Goal: Task Accomplishment & Management: Use online tool/utility

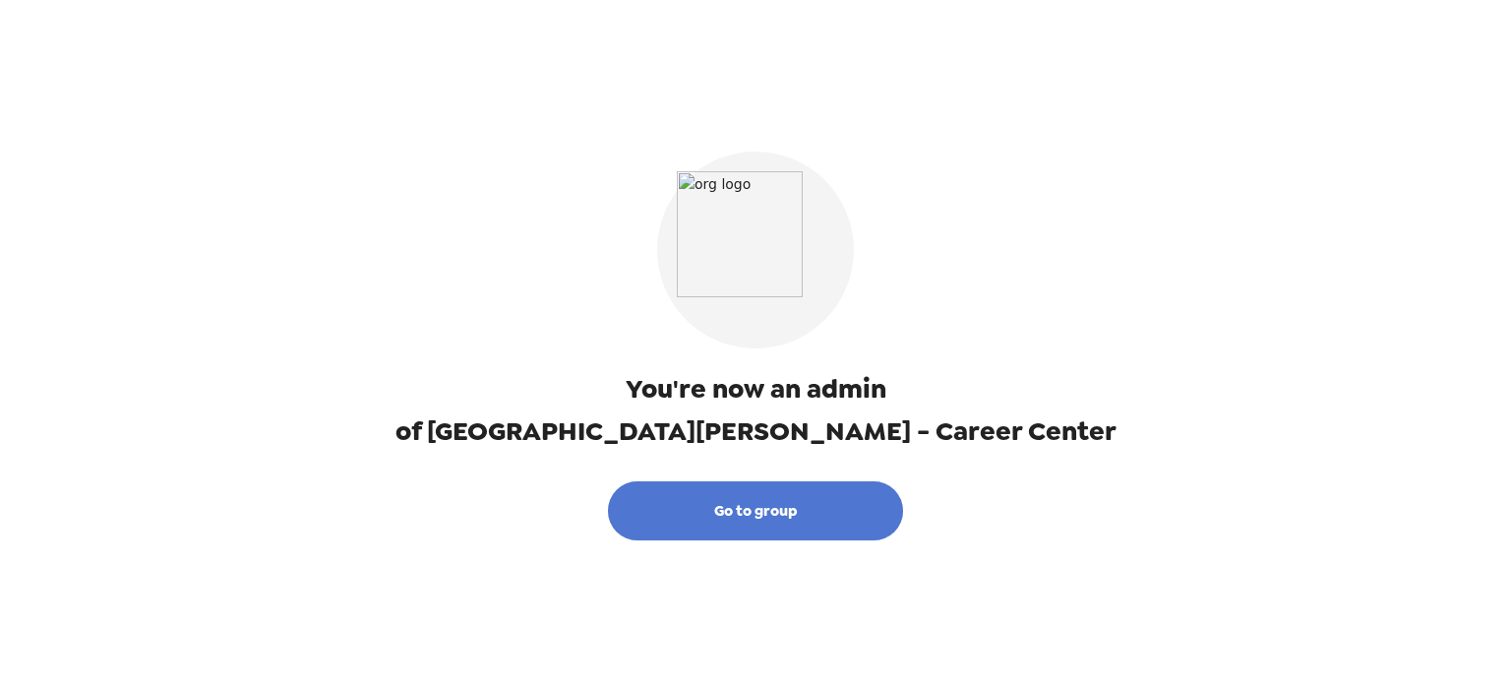
click at [793, 515] on button "Go to group" at bounding box center [755, 510] width 295 height 59
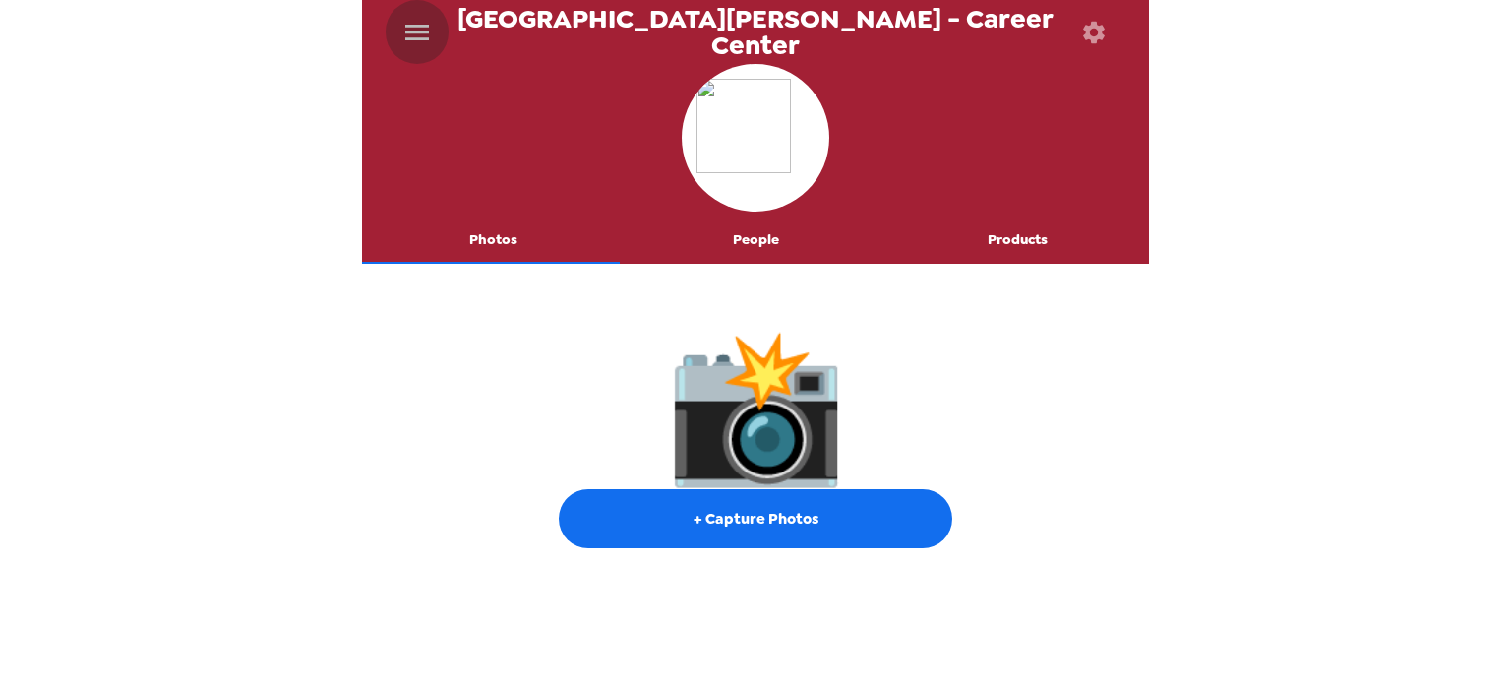
click at [429, 30] on icon "menu" at bounding box center [417, 33] width 24 height 16
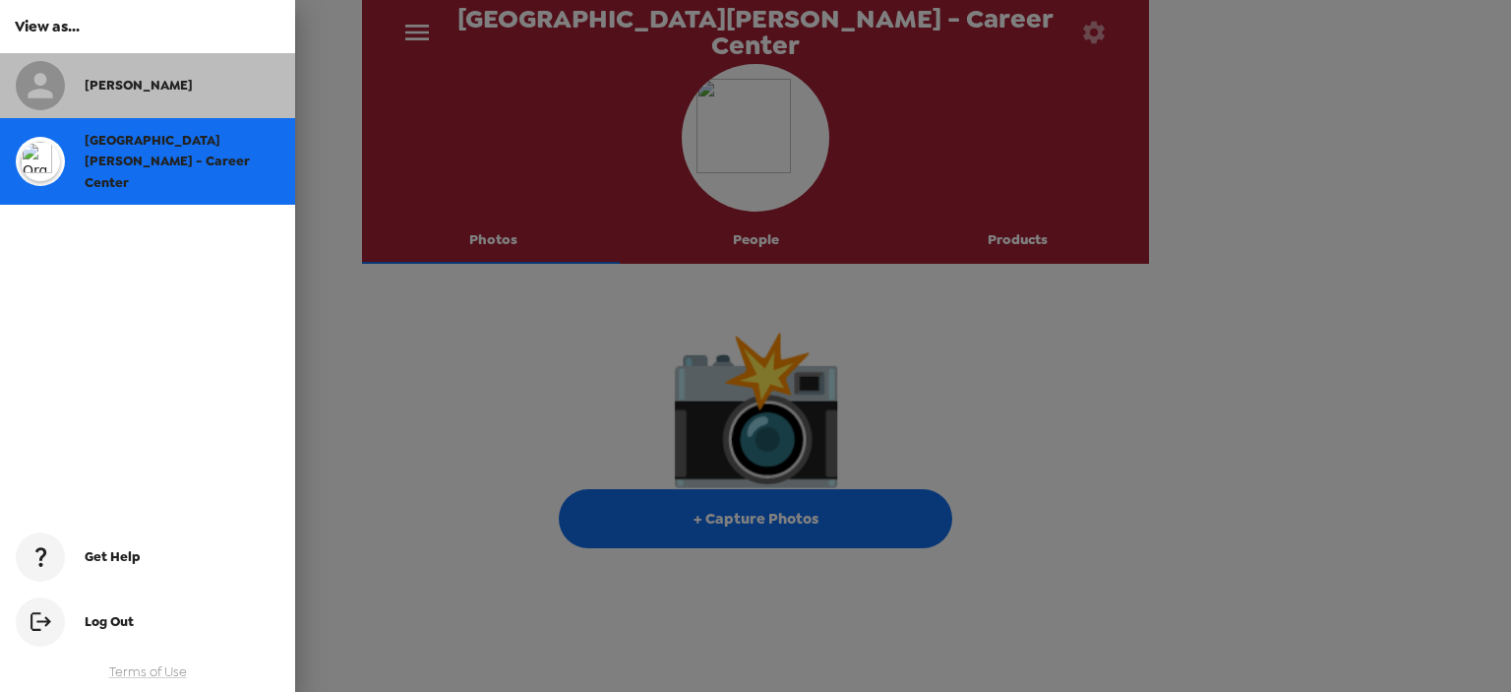
click at [116, 82] on span "[PERSON_NAME]" at bounding box center [139, 85] width 108 height 17
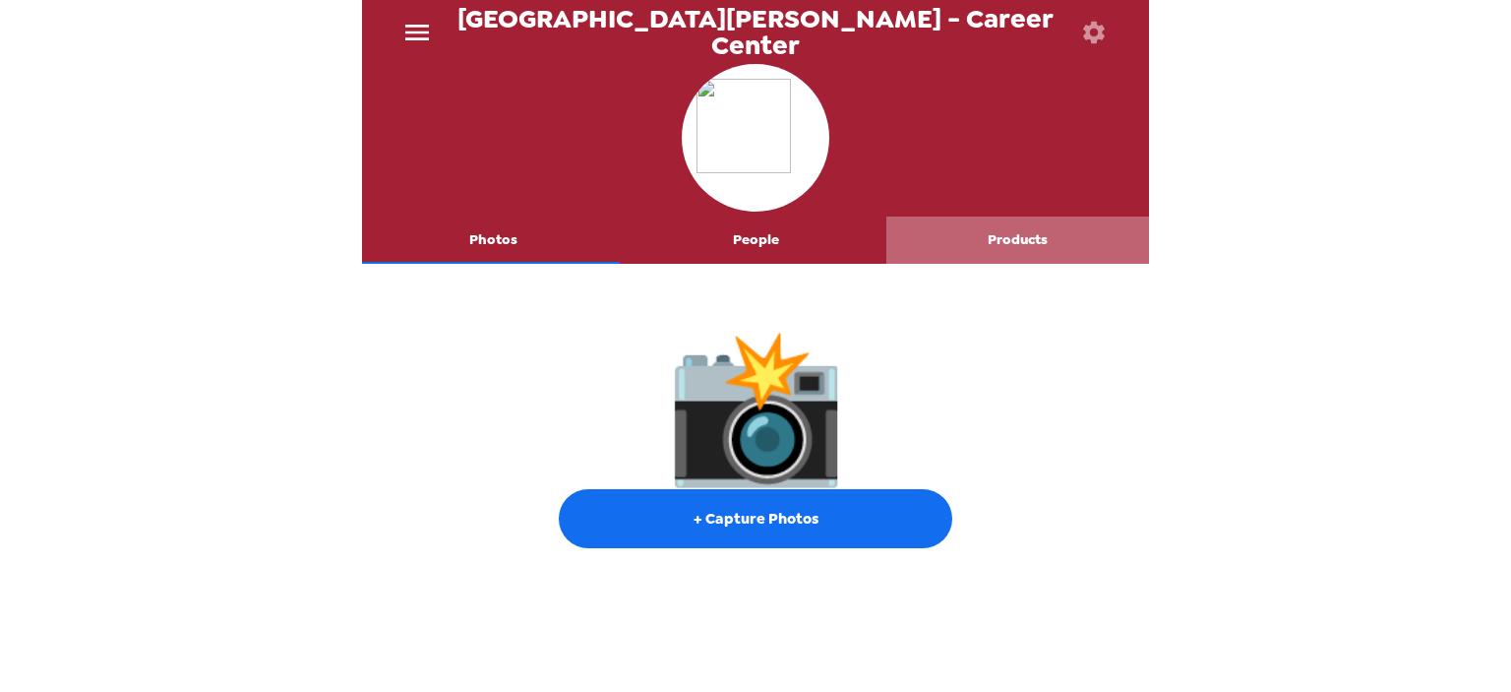
click at [1017, 243] on button "Products" at bounding box center [1017, 239] width 263 height 47
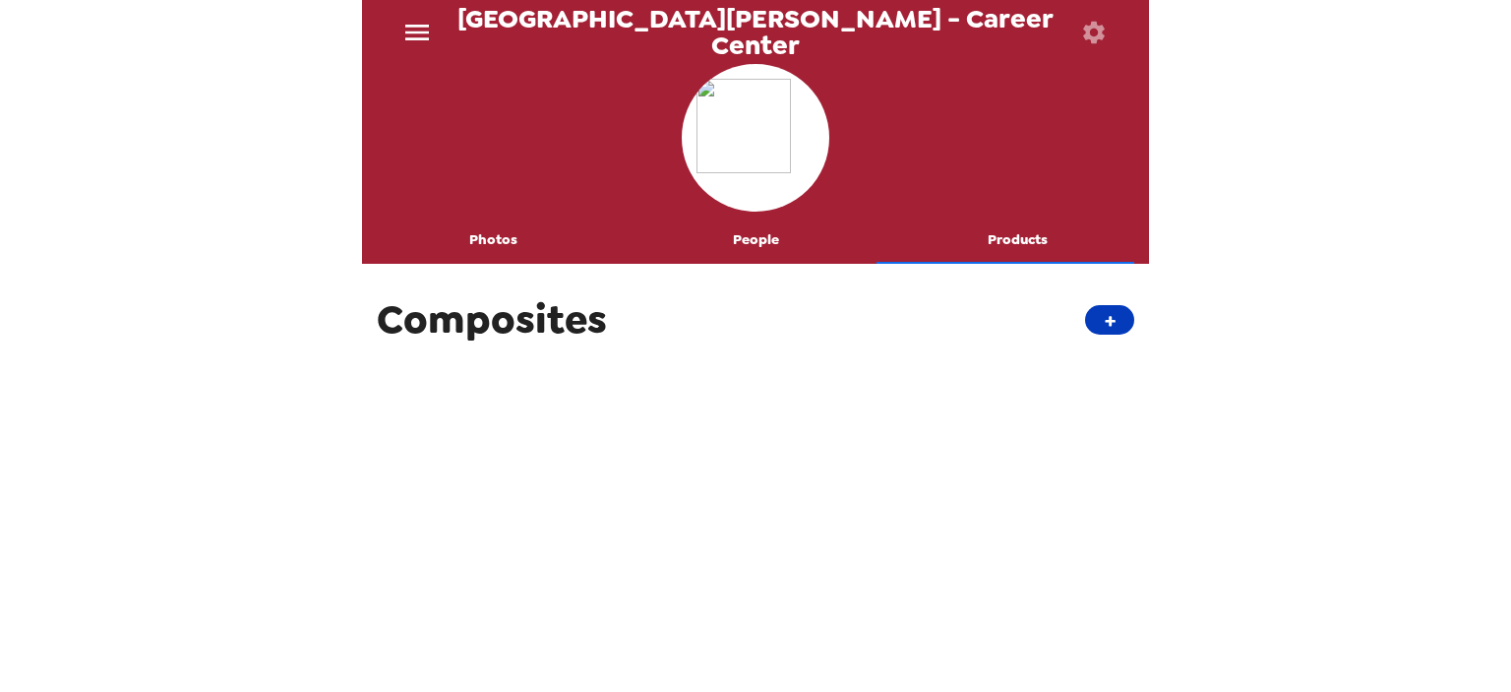
click at [1085, 318] on button "+" at bounding box center [1109, 320] width 49 height 30
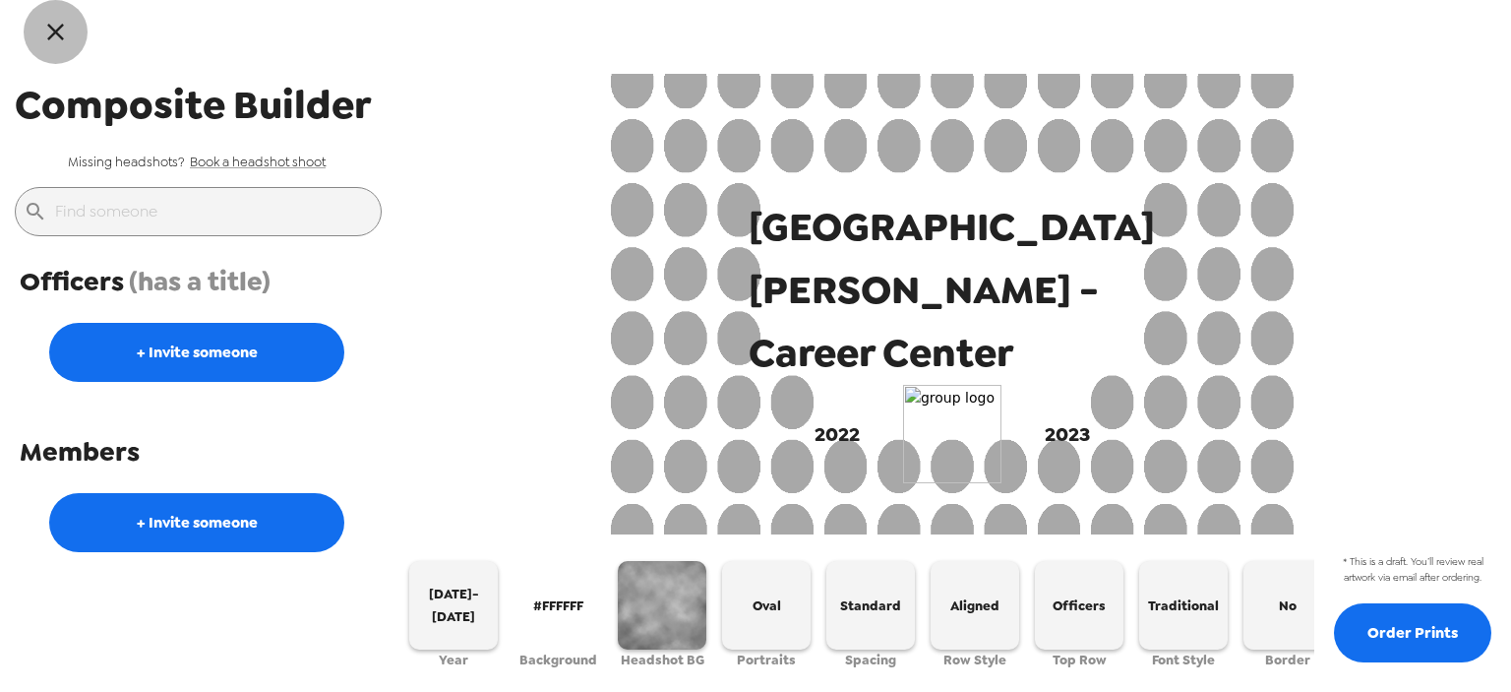
click at [49, 31] on icon "button" at bounding box center [55, 32] width 29 height 29
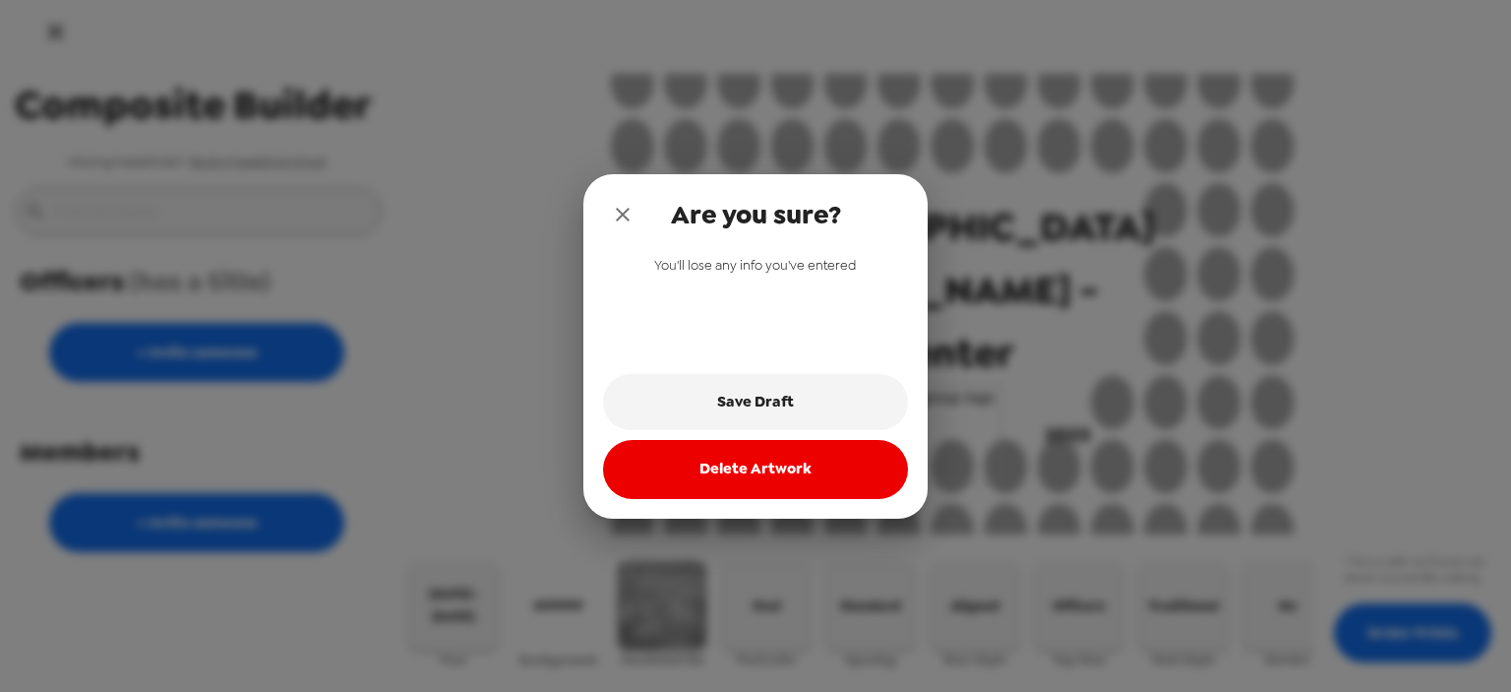
click at [627, 219] on icon "close" at bounding box center [623, 215] width 14 height 14
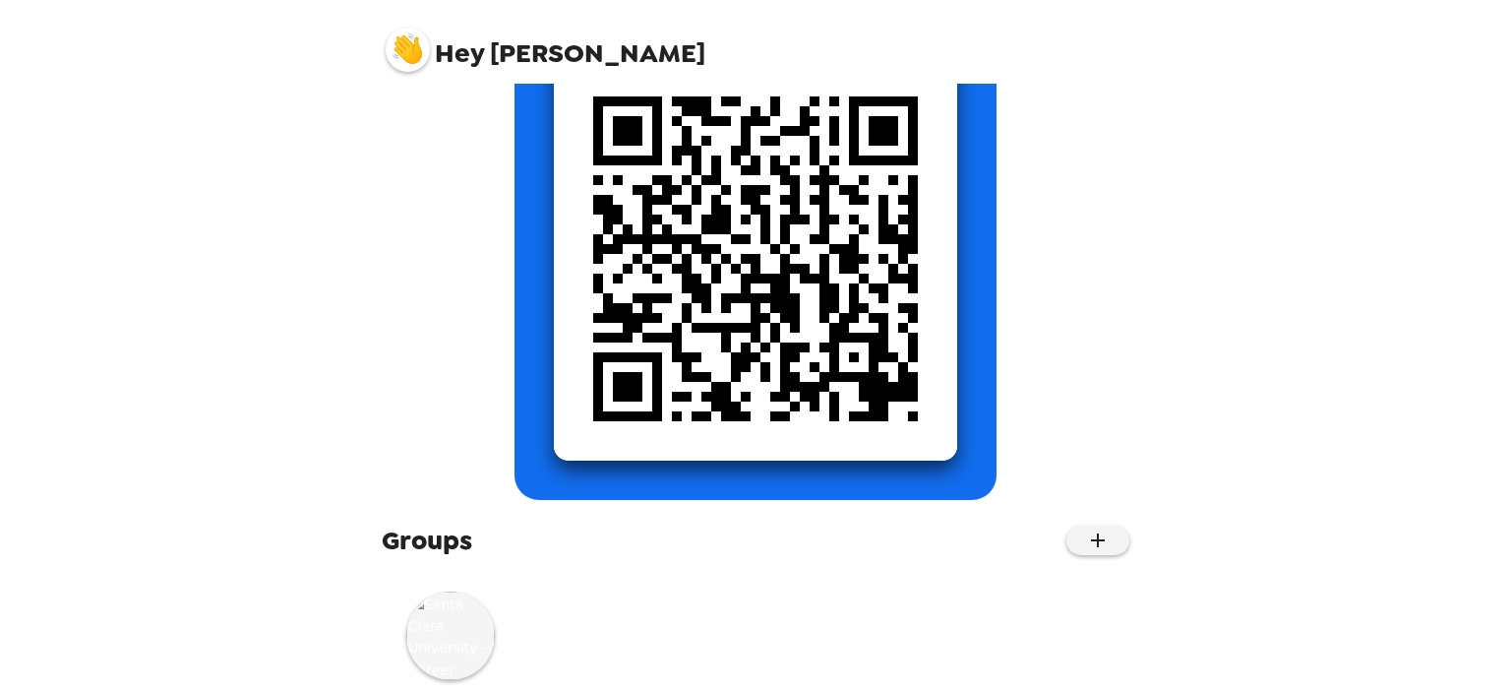
scroll to position [300, 0]
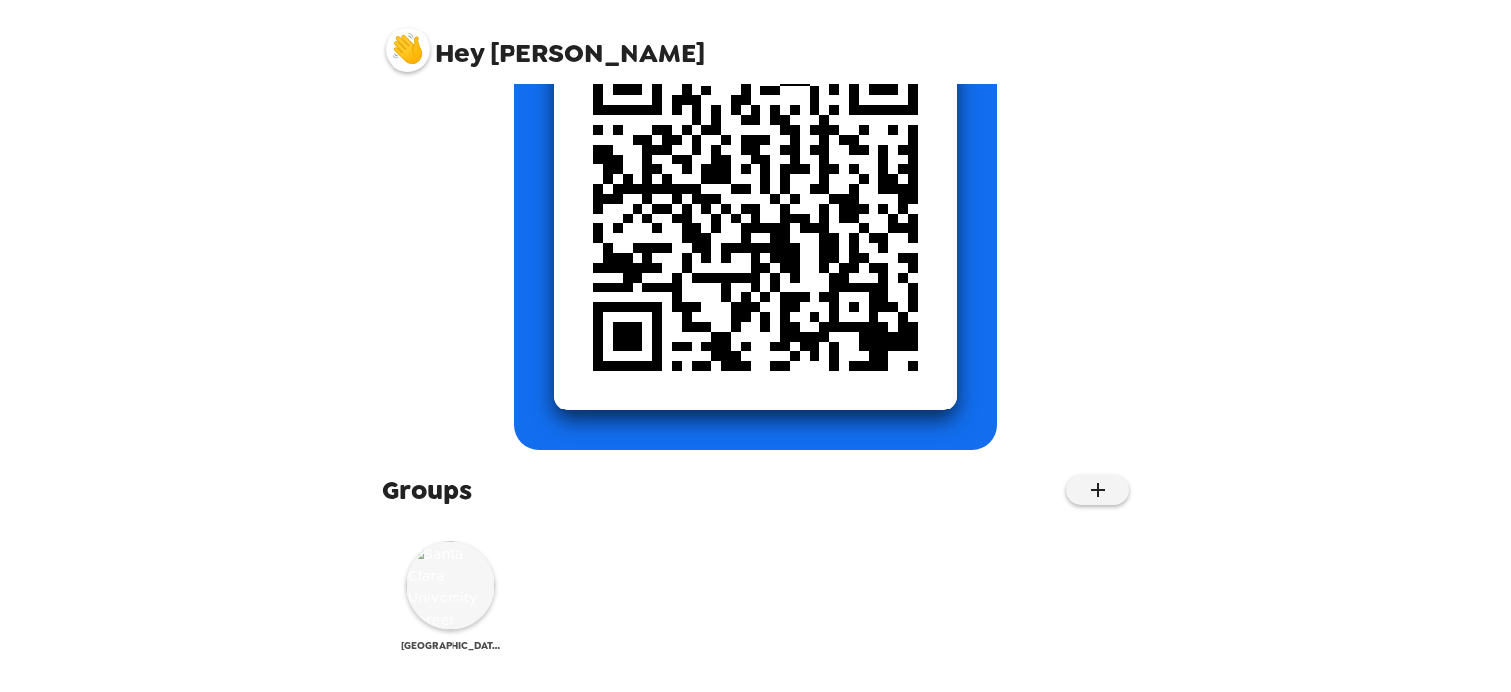
click at [437, 597] on img at bounding box center [450, 585] width 89 height 89
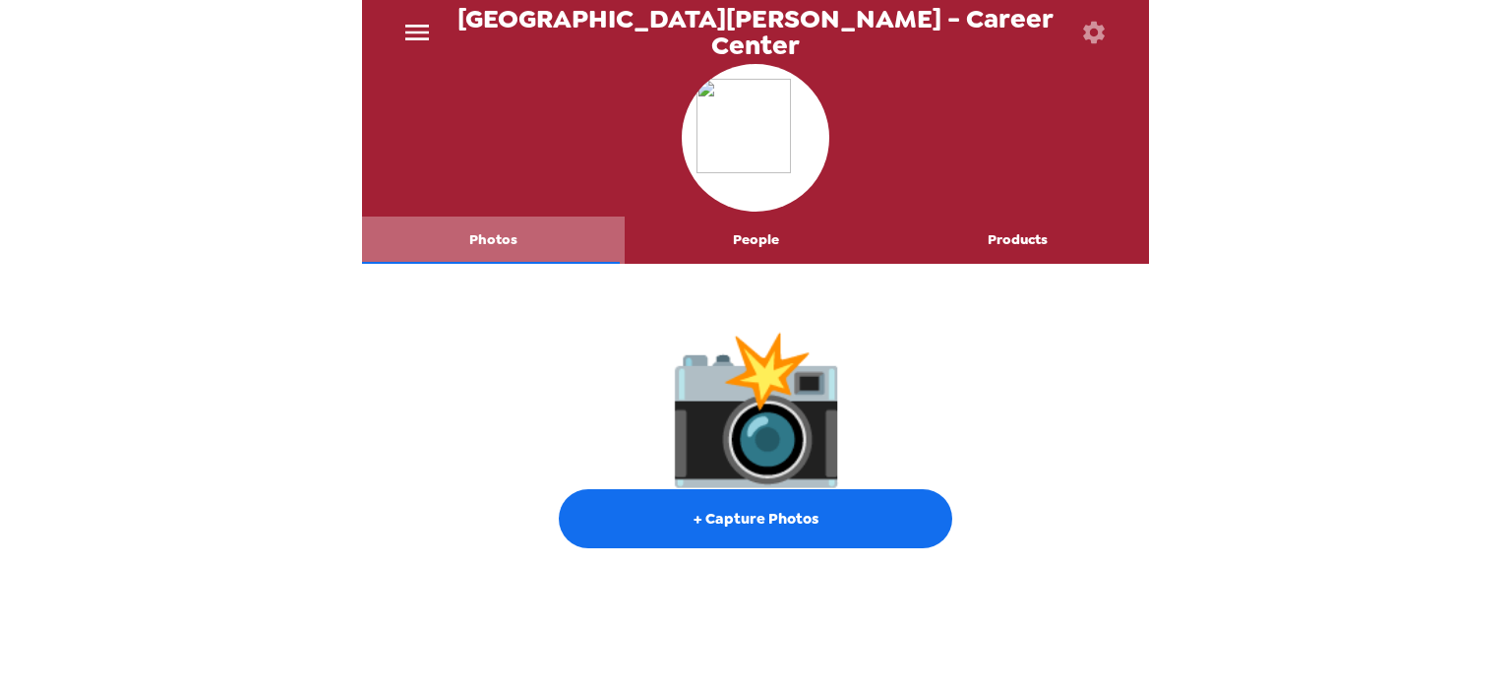
click at [496, 239] on button "Photos" at bounding box center [493, 239] width 263 height 47
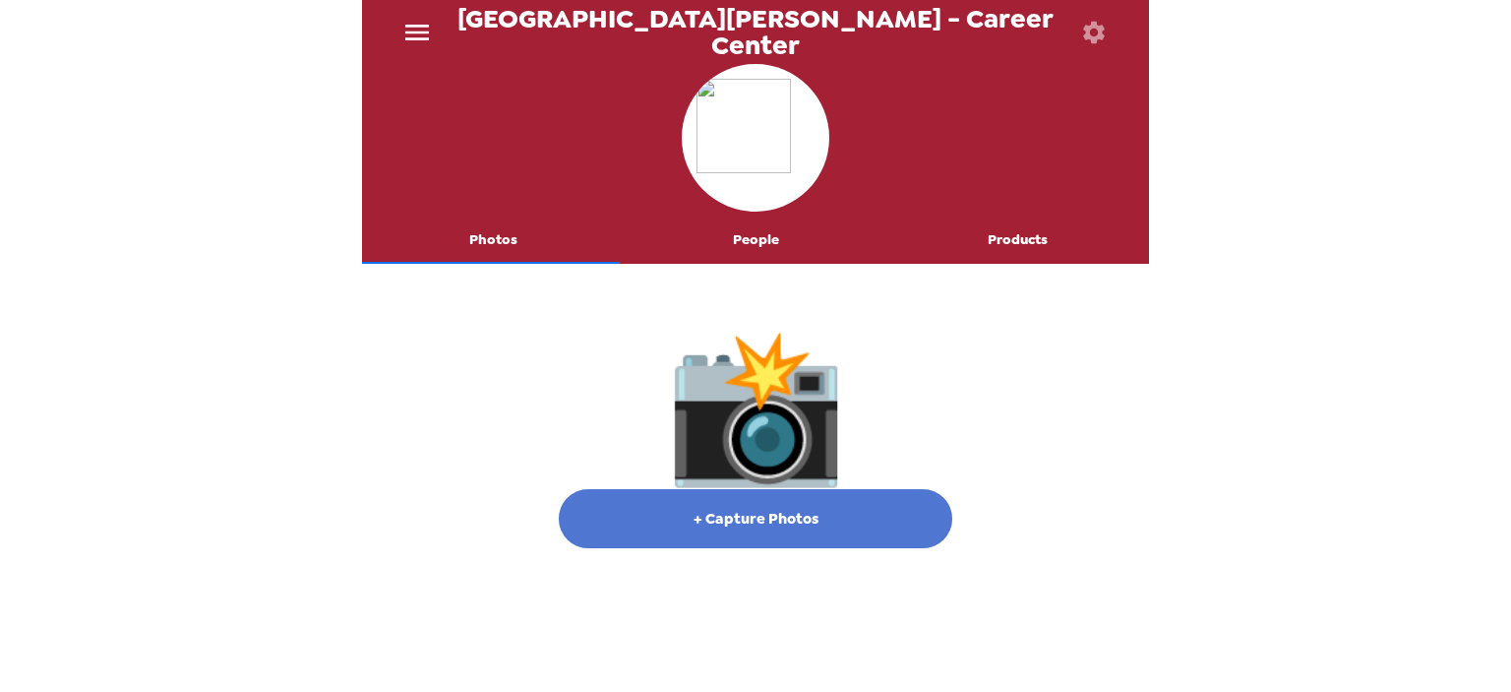
click at [779, 527] on button "+ Capture Photos" at bounding box center [755, 518] width 393 height 59
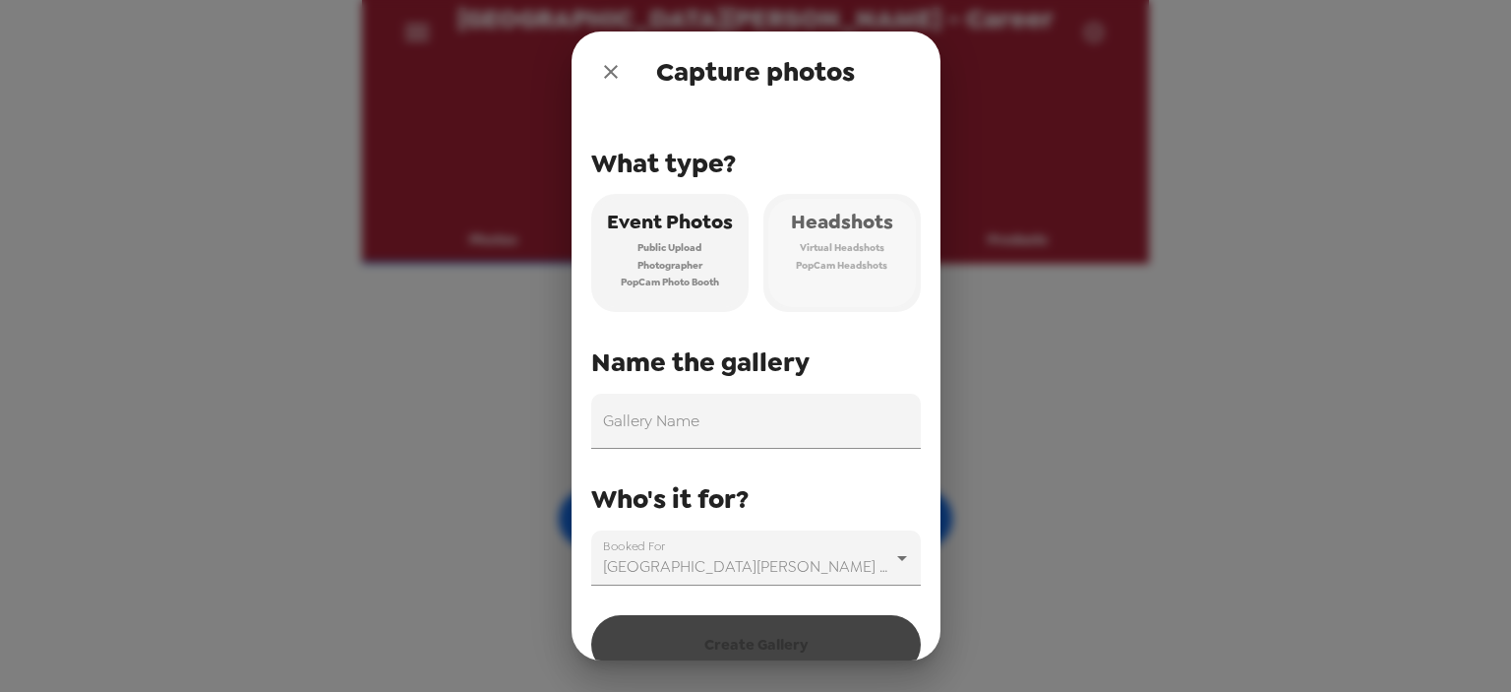
click at [884, 267] on button "Headshots Virtual Headshots PopCam Headshots" at bounding box center [841, 253] width 157 height 118
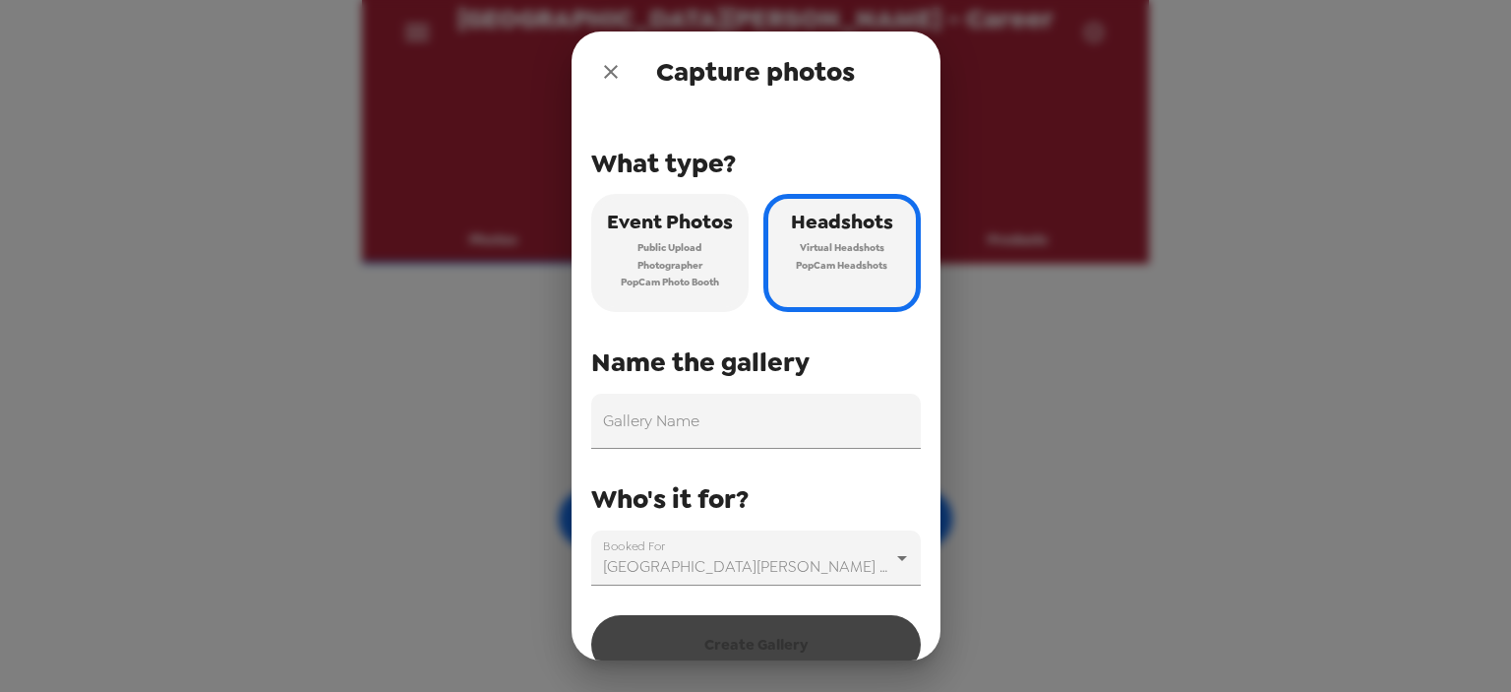
scroll to position [31, 0]
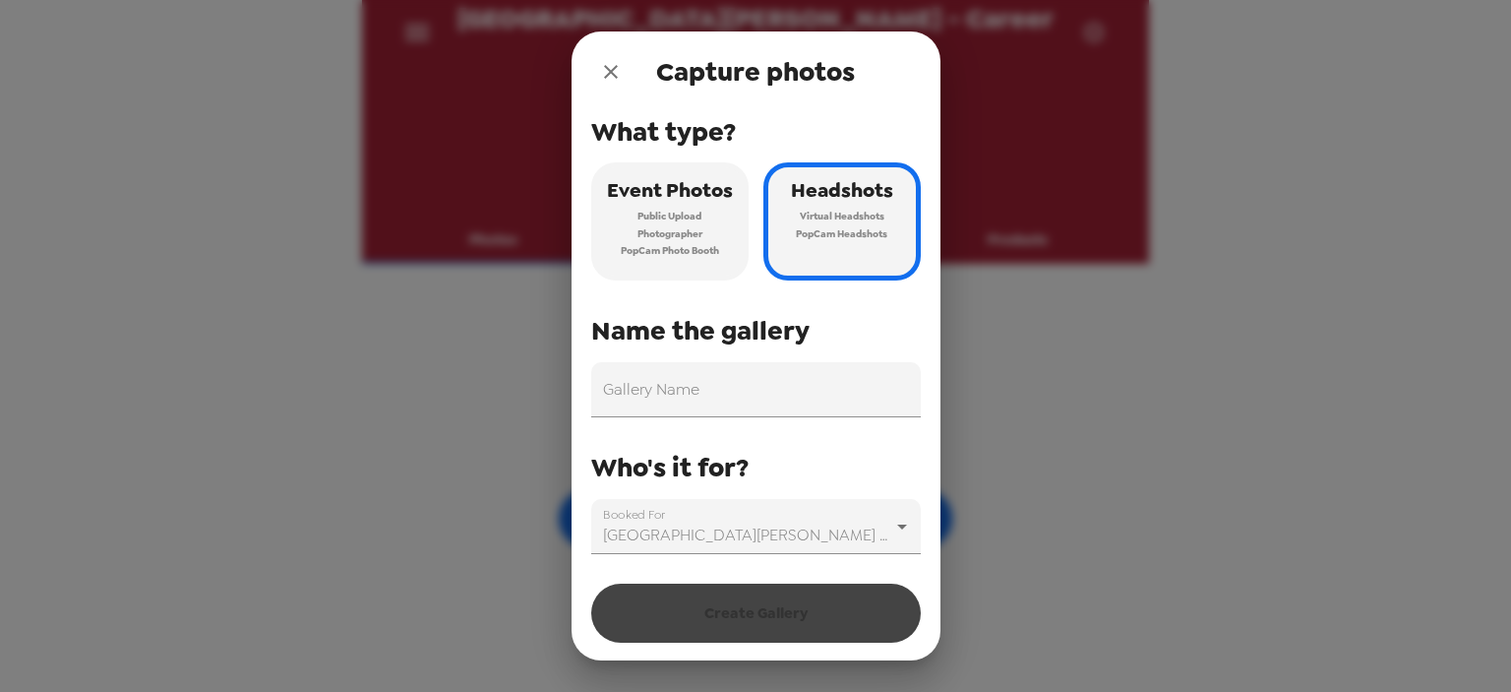
click at [796, 227] on span "PopCam Headshots" at bounding box center [841, 234] width 91 height 18
click at [661, 383] on div "Gallery Name" at bounding box center [756, 389] width 330 height 55
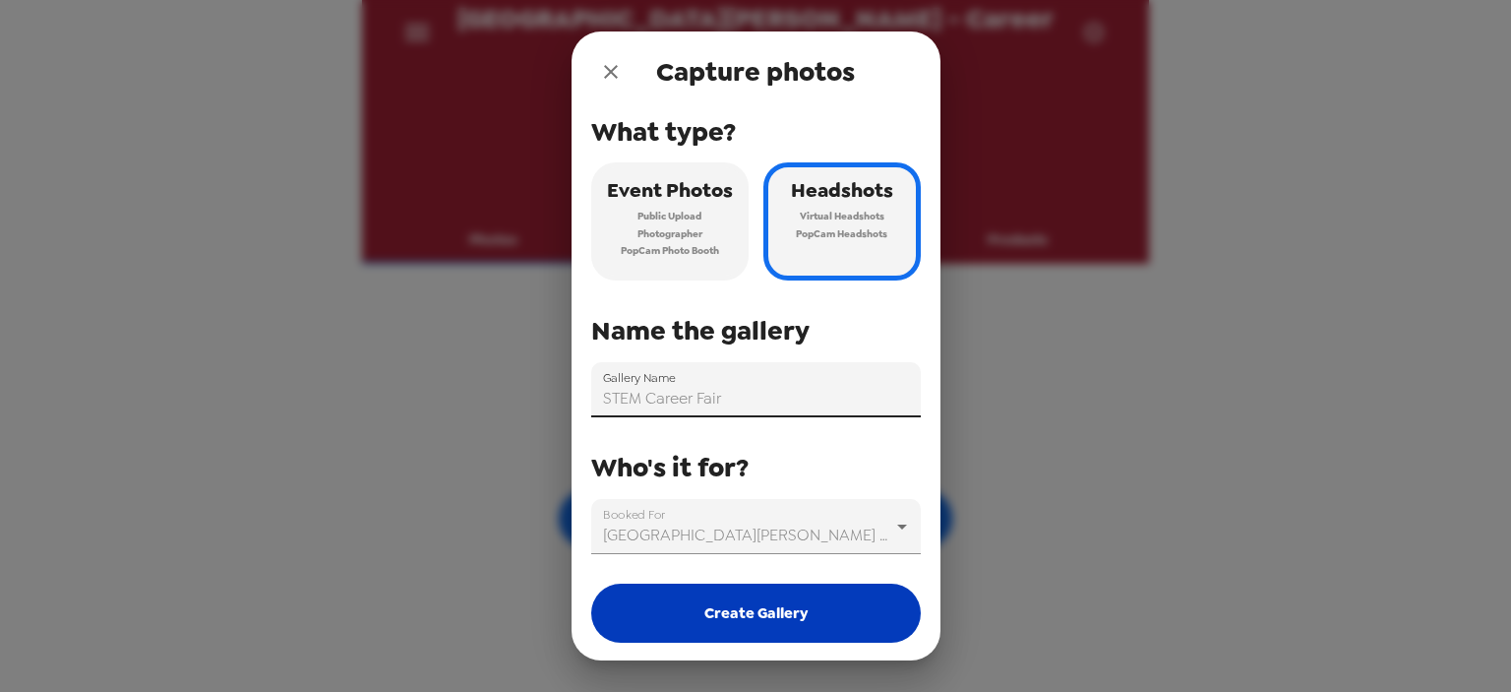
type input "STEM Career Fair"
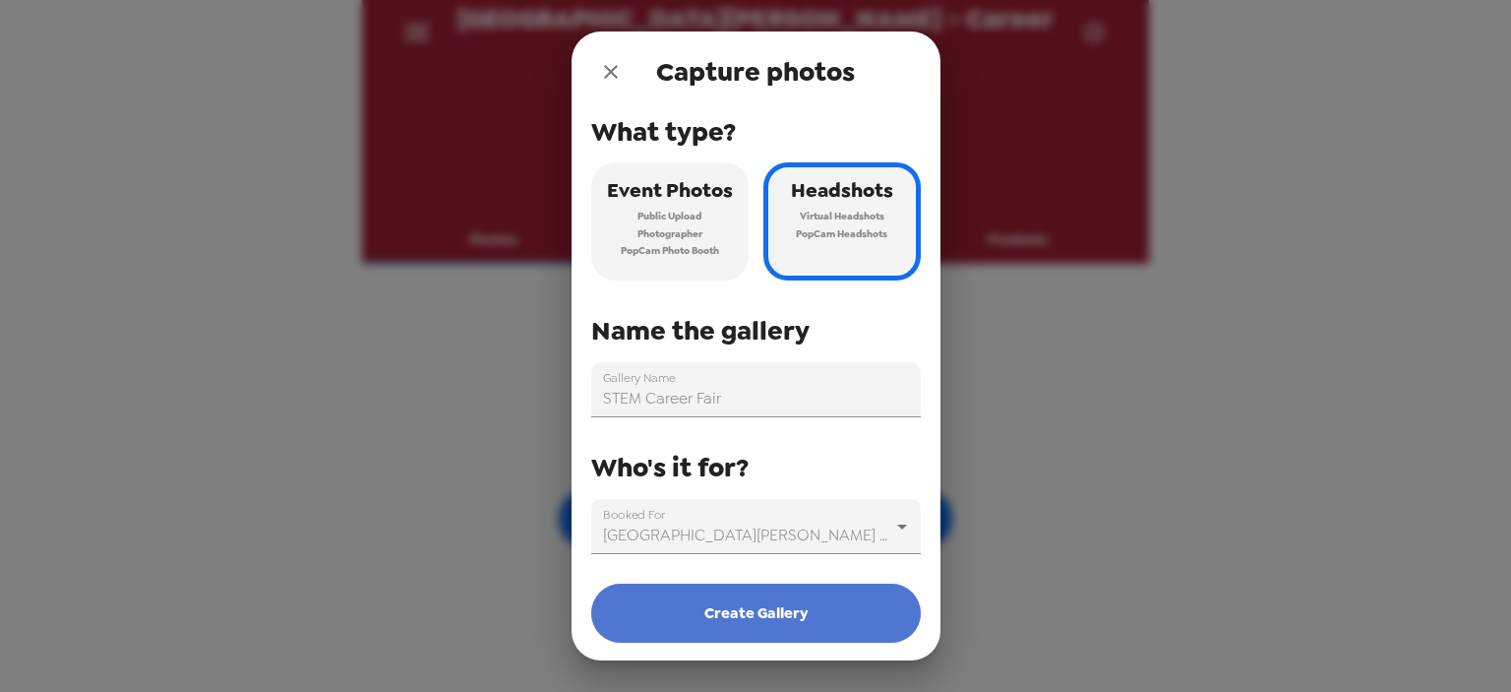
click at [817, 612] on button "Create Gallery" at bounding box center [756, 612] width 330 height 59
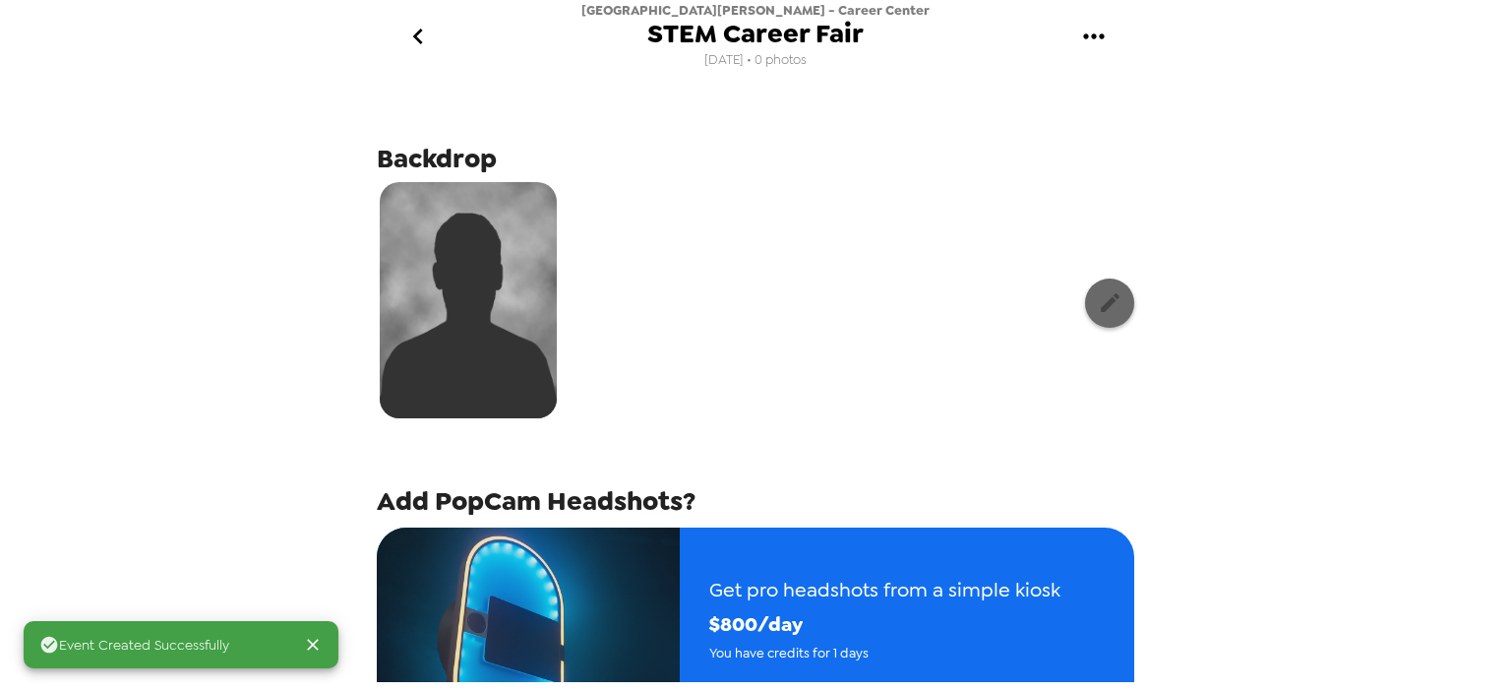
click at [1106, 307] on icon "button" at bounding box center [1110, 302] width 25 height 25
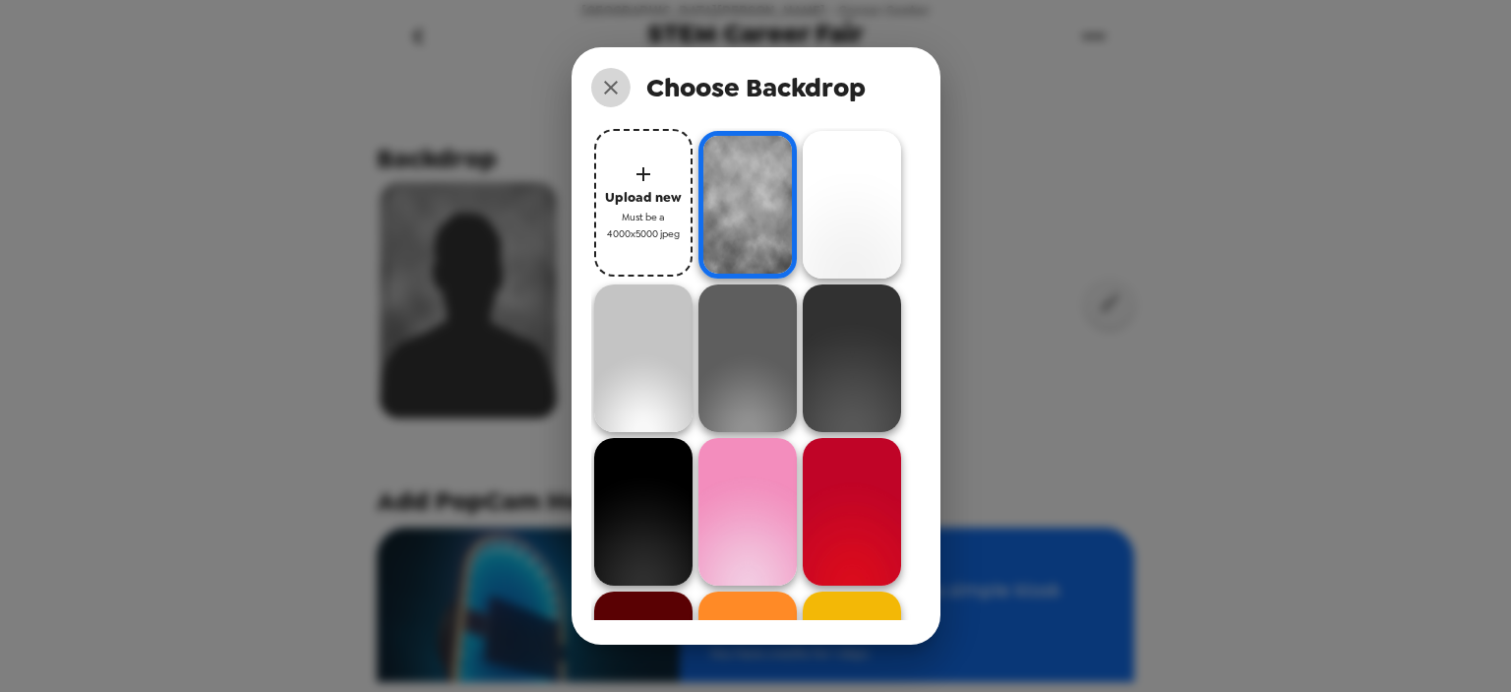
click at [610, 90] on icon "close" at bounding box center [611, 88] width 24 height 24
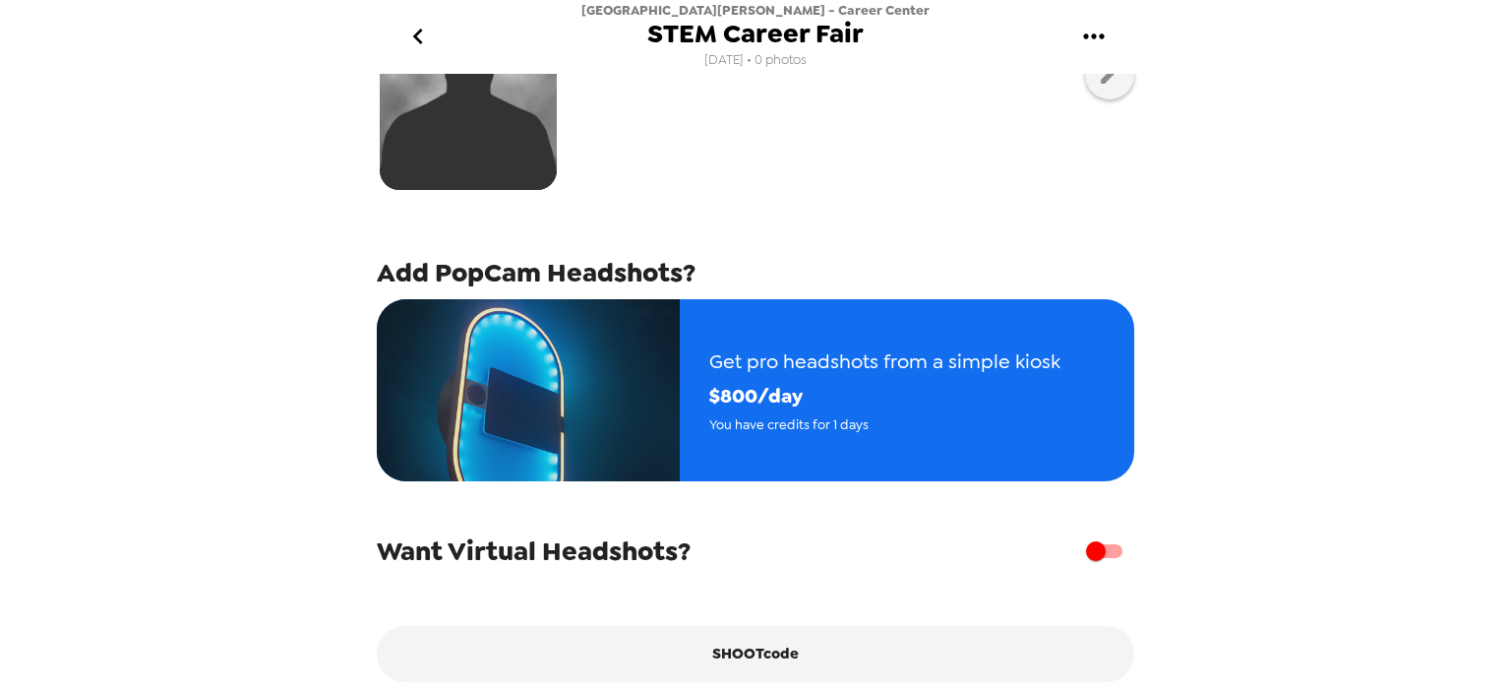
scroll to position [122, 0]
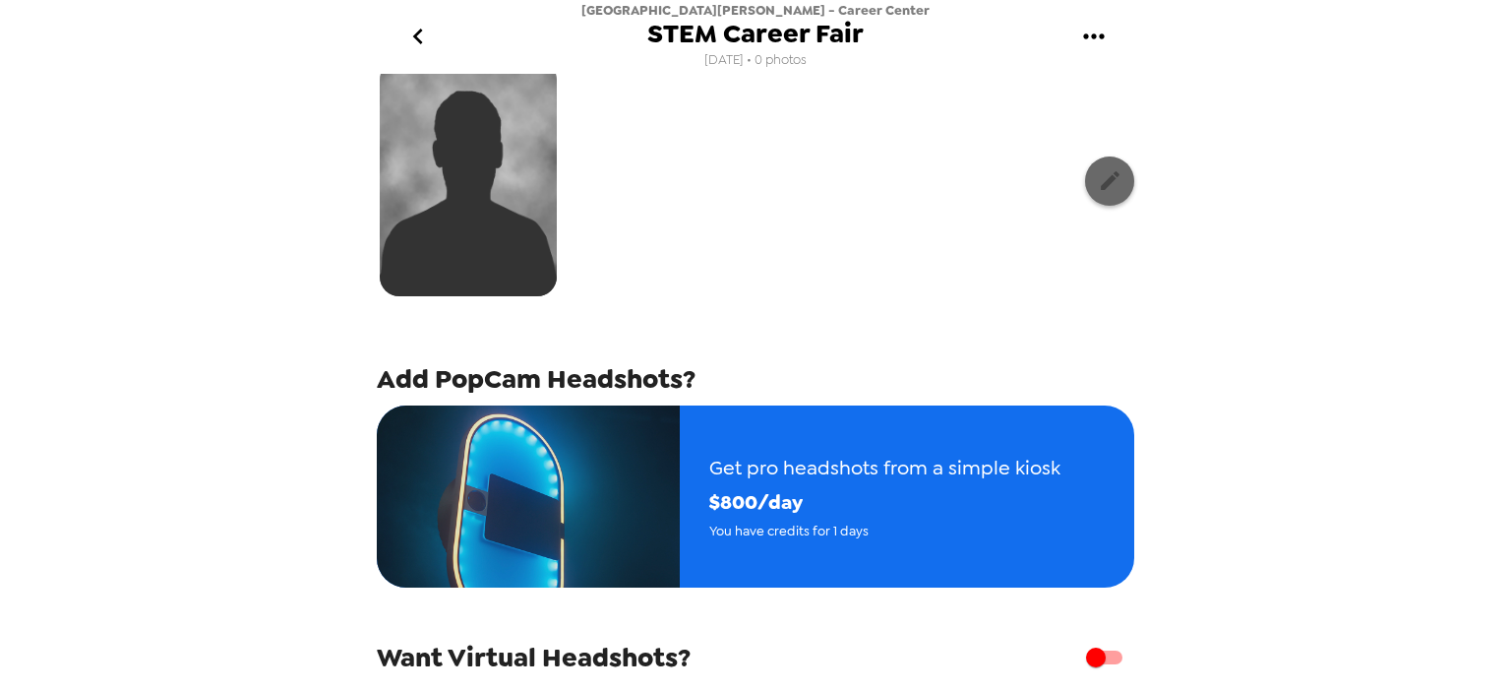
click at [1098, 172] on icon "button" at bounding box center [1110, 180] width 25 height 25
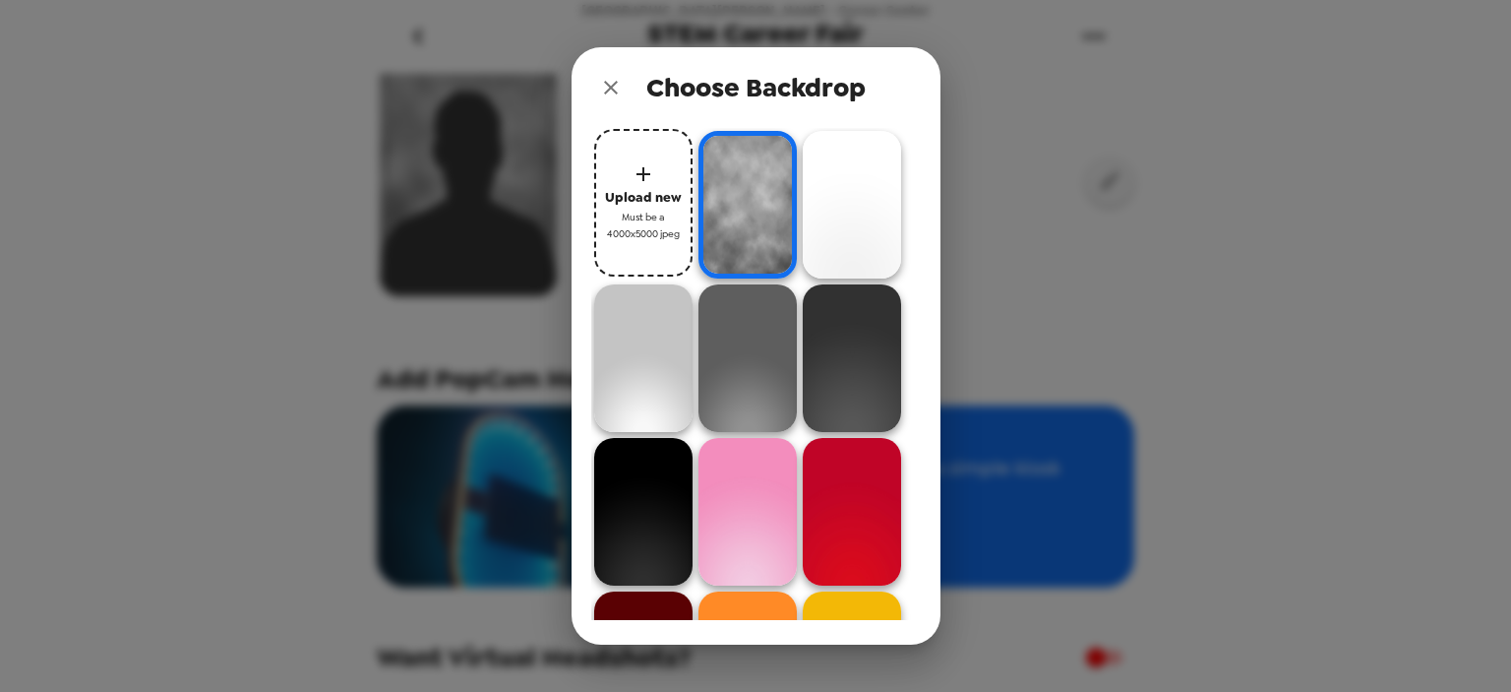
click at [647, 210] on span "Must be a 4000x5000 jpeg" at bounding box center [643, 226] width 79 height 34
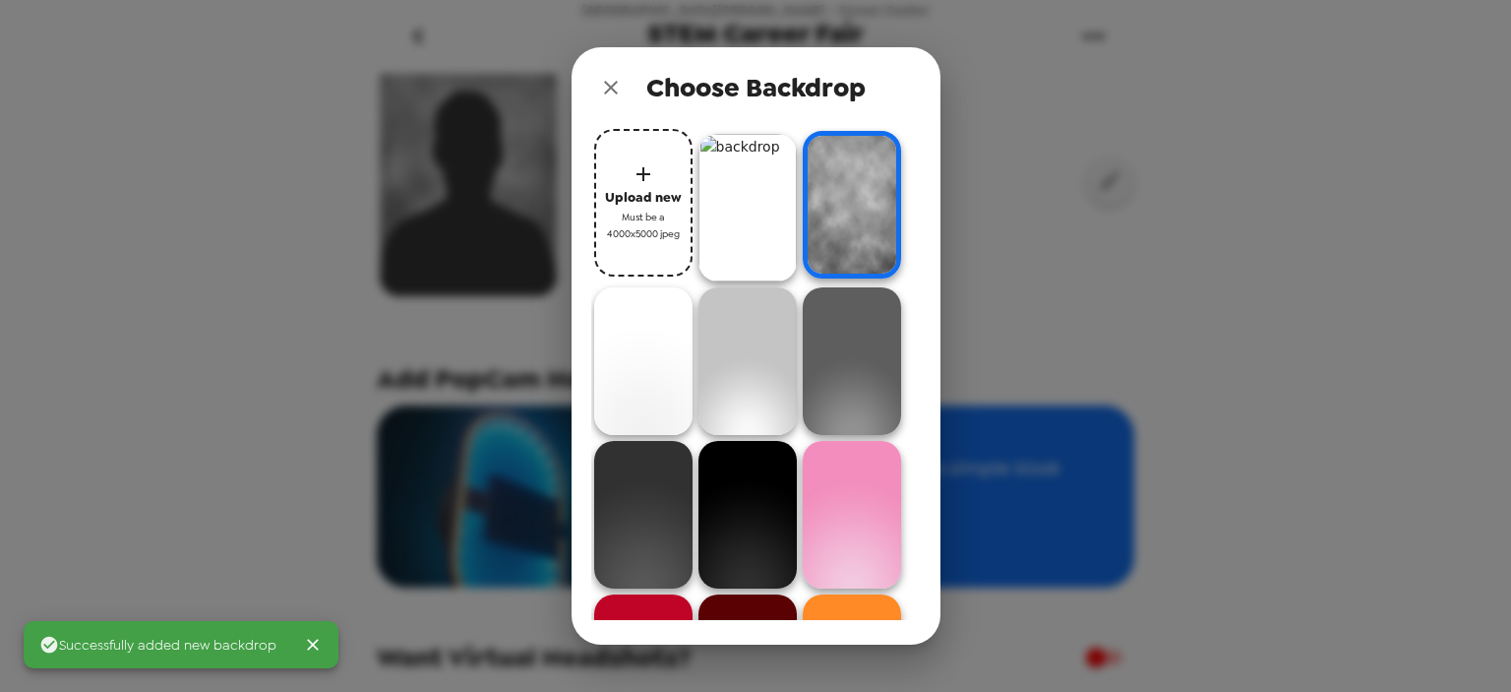
click at [733, 231] on img at bounding box center [747, 208] width 98 height 148
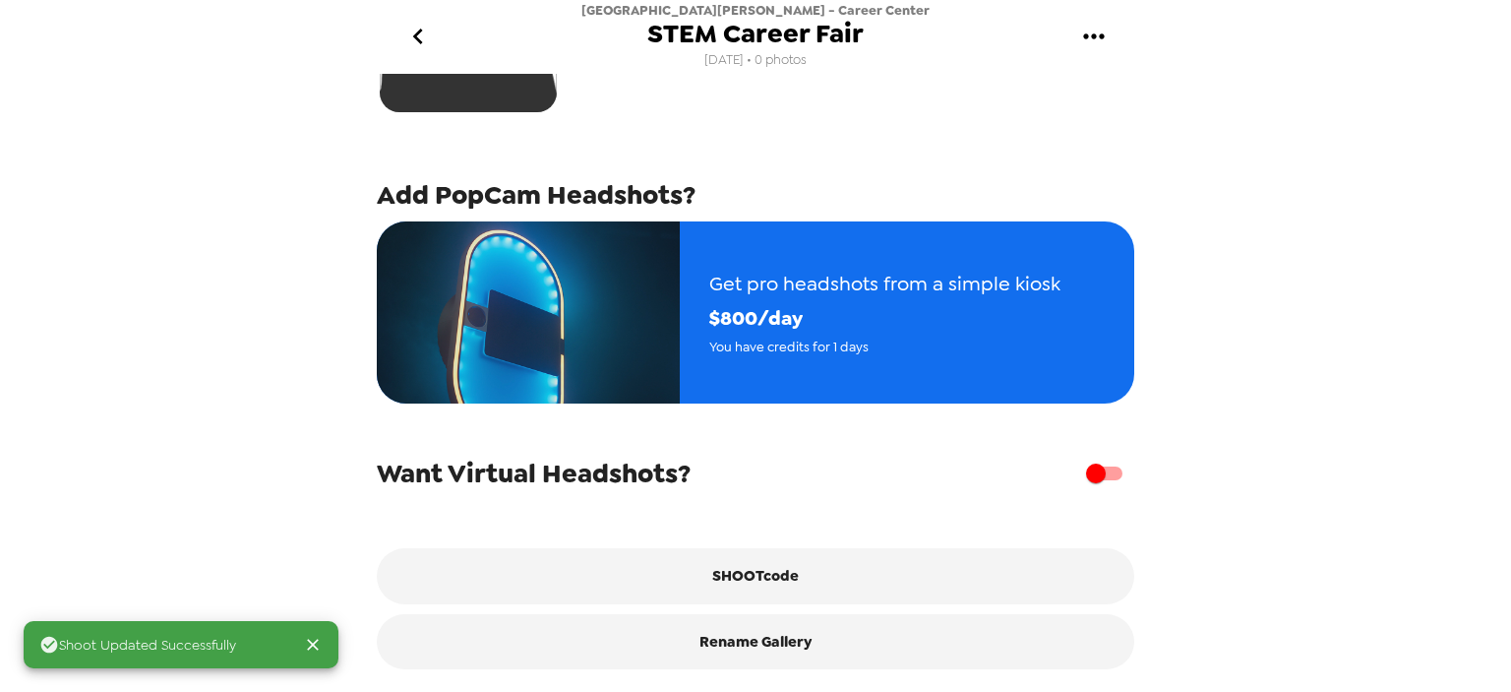
scroll to position [319, 0]
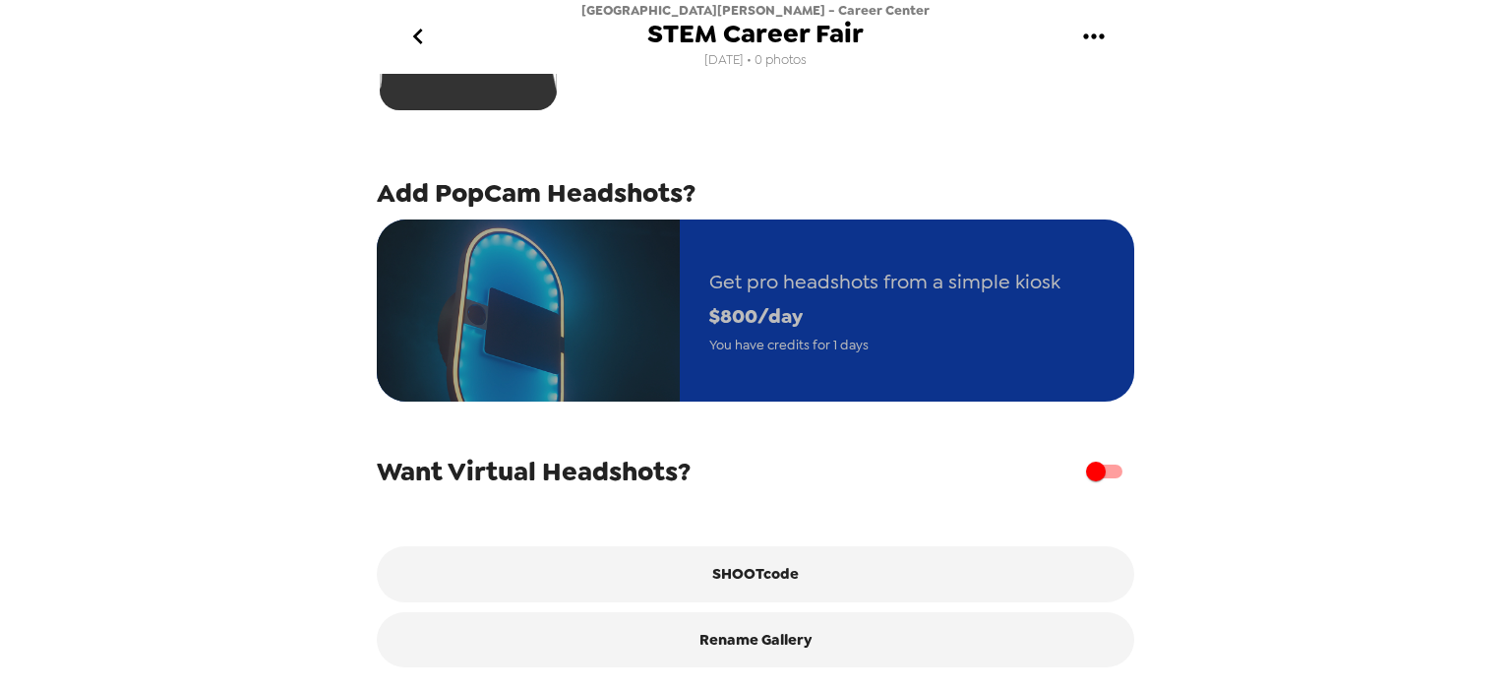
click at [879, 299] on span "$ 800 /day" at bounding box center [884, 316] width 351 height 34
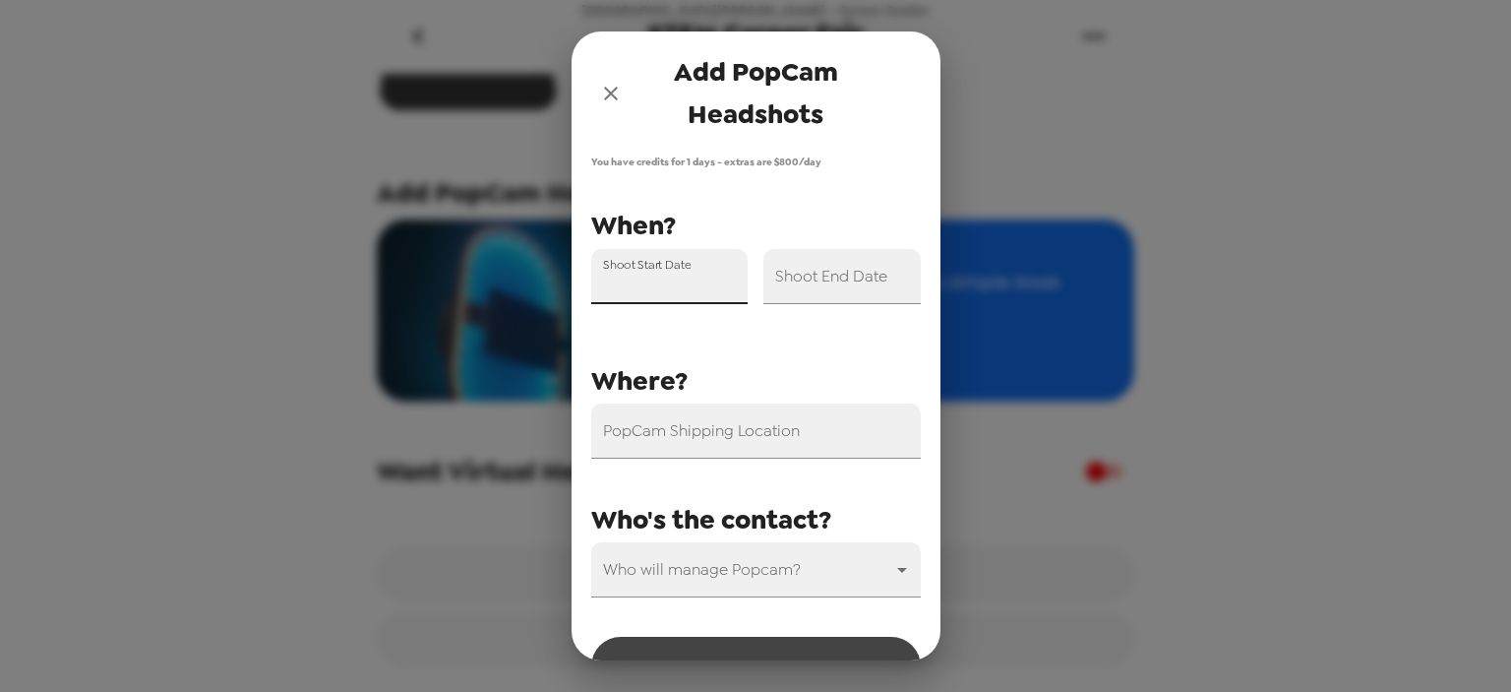
click at [683, 286] on input "Shoot Start Date" at bounding box center [669, 276] width 157 height 55
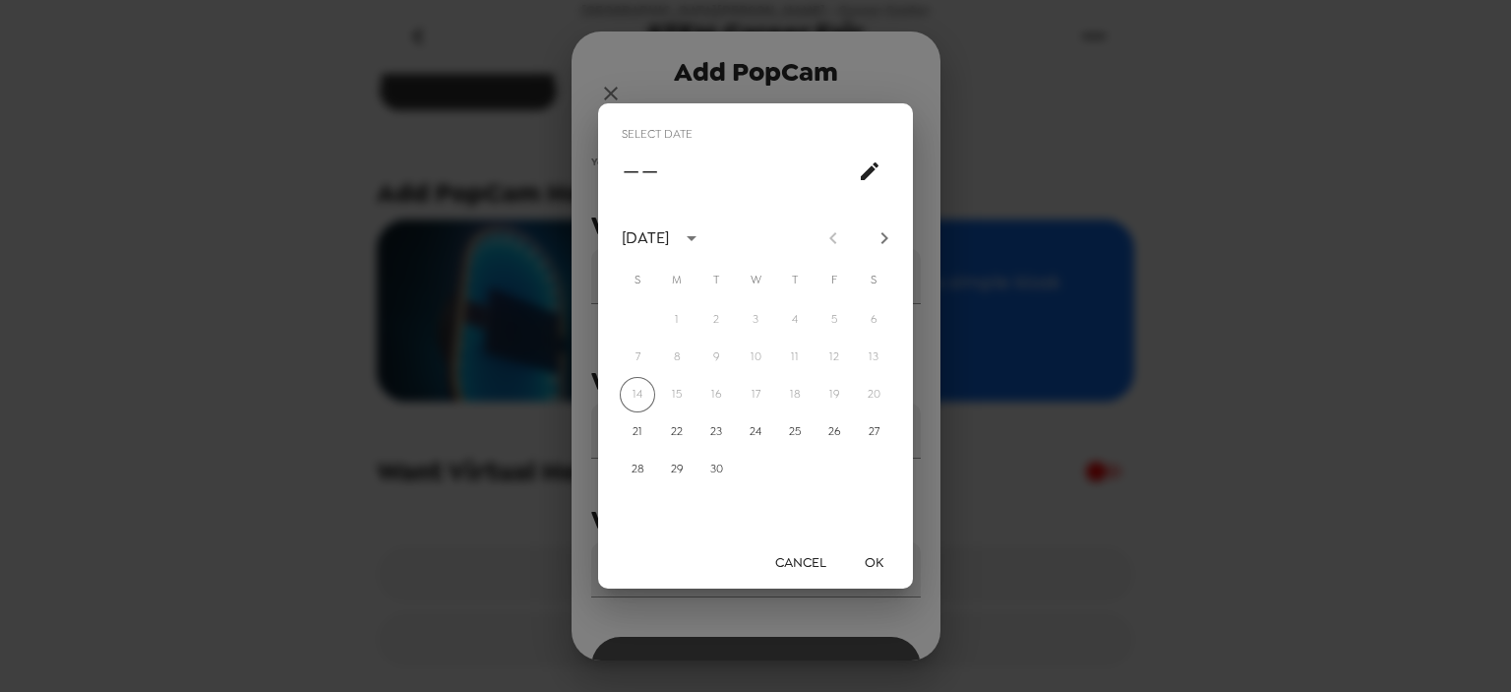
click at [885, 233] on icon "Next month" at bounding box center [885, 238] width 24 height 24
click at [783, 393] on button "16" at bounding box center [794, 394] width 35 height 35
type input "[DATE]"
click at [877, 563] on button "OK" at bounding box center [873, 562] width 63 height 36
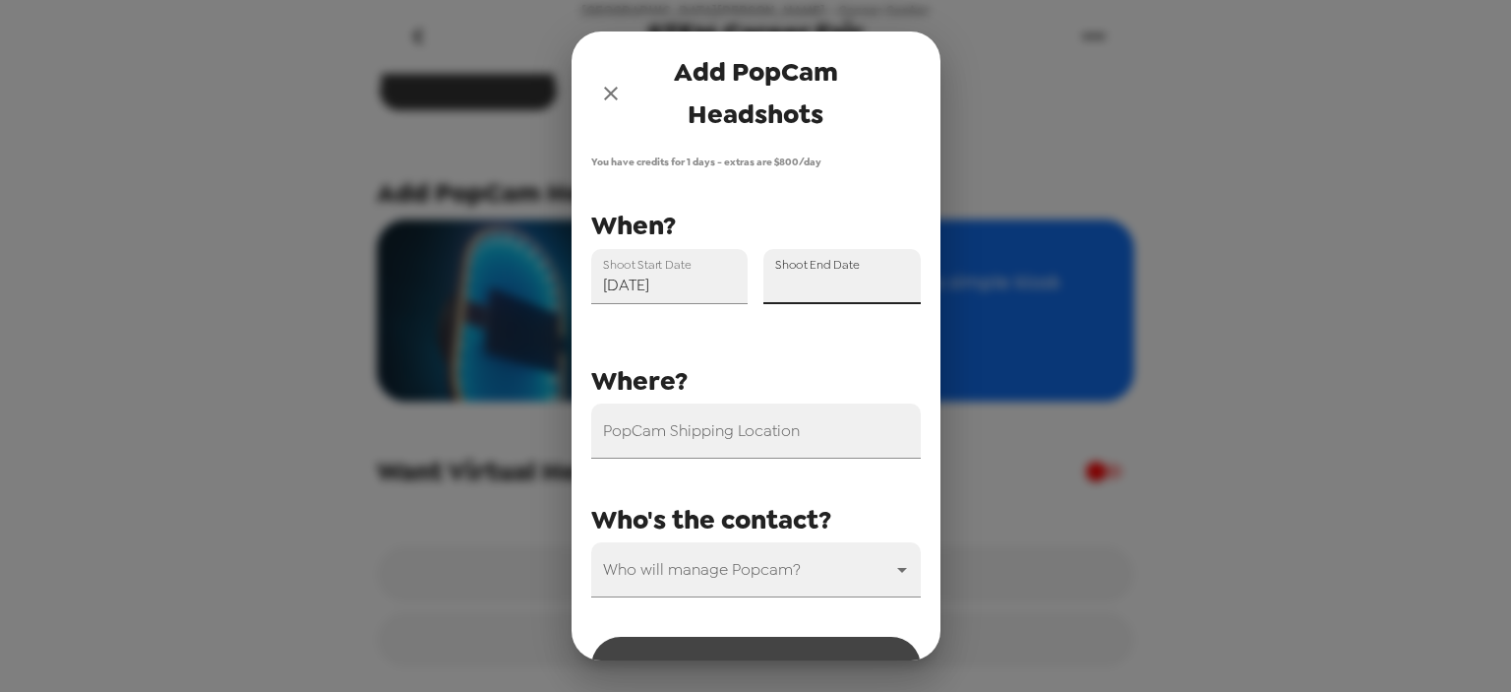
click at [862, 274] on input "Shoot End Date" at bounding box center [841, 276] width 157 height 55
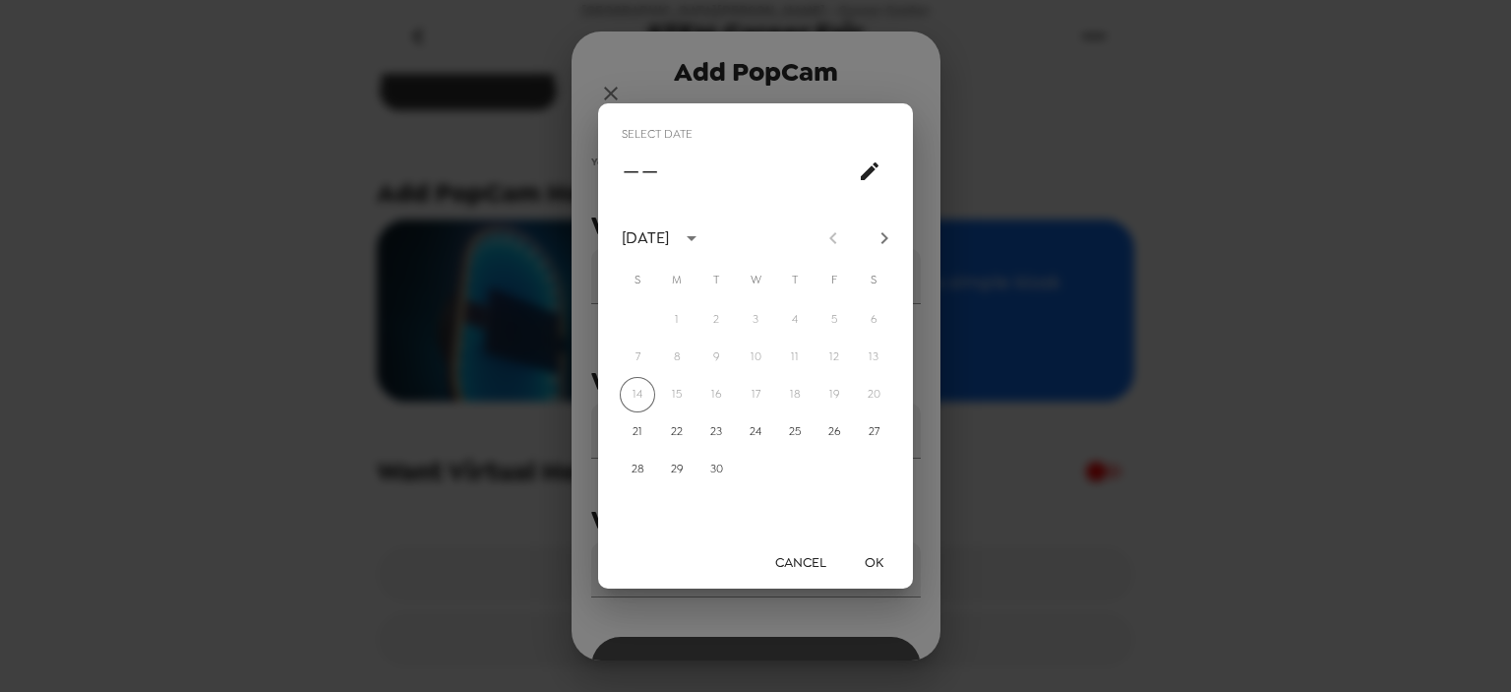
click at [878, 227] on icon "Next month" at bounding box center [885, 238] width 24 height 24
click at [797, 396] on button "16" at bounding box center [794, 394] width 35 height 35
type input "[DATE]"
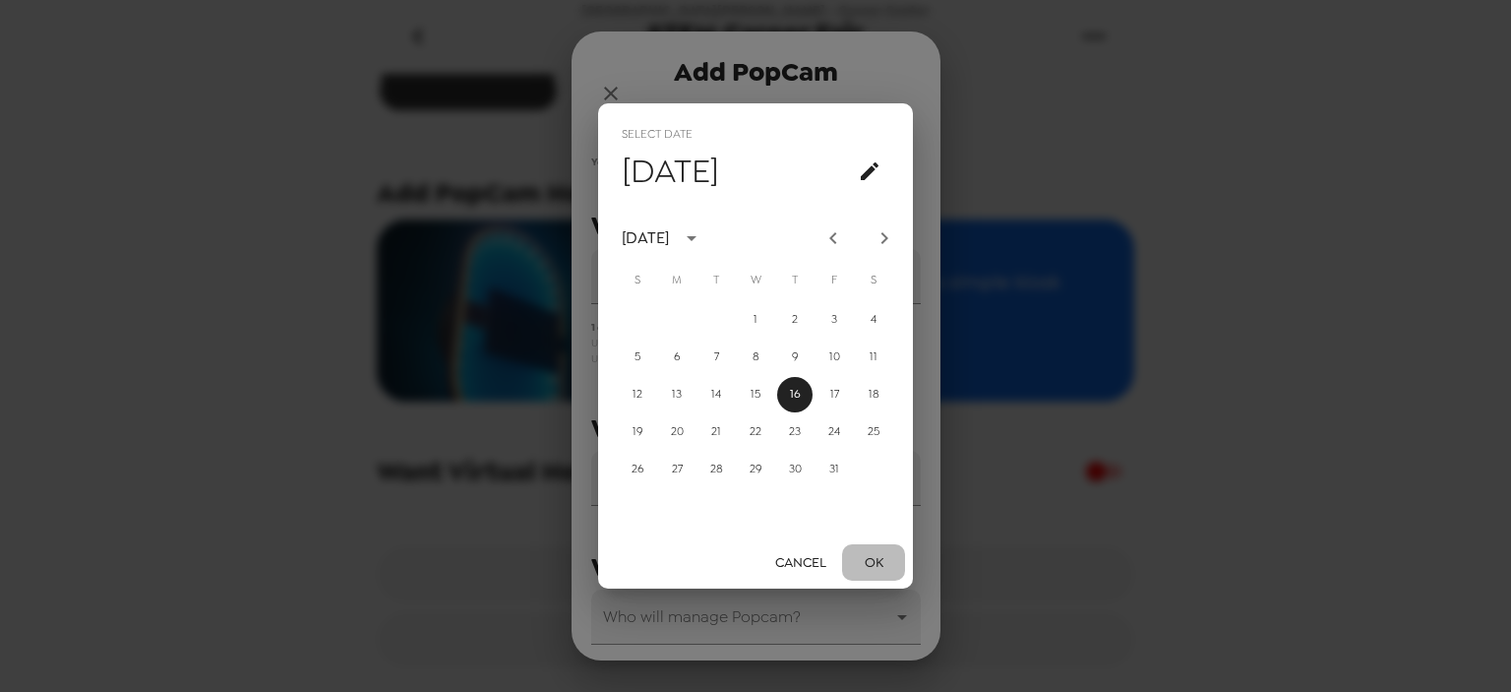
click at [876, 558] on button "OK" at bounding box center [873, 562] width 63 height 36
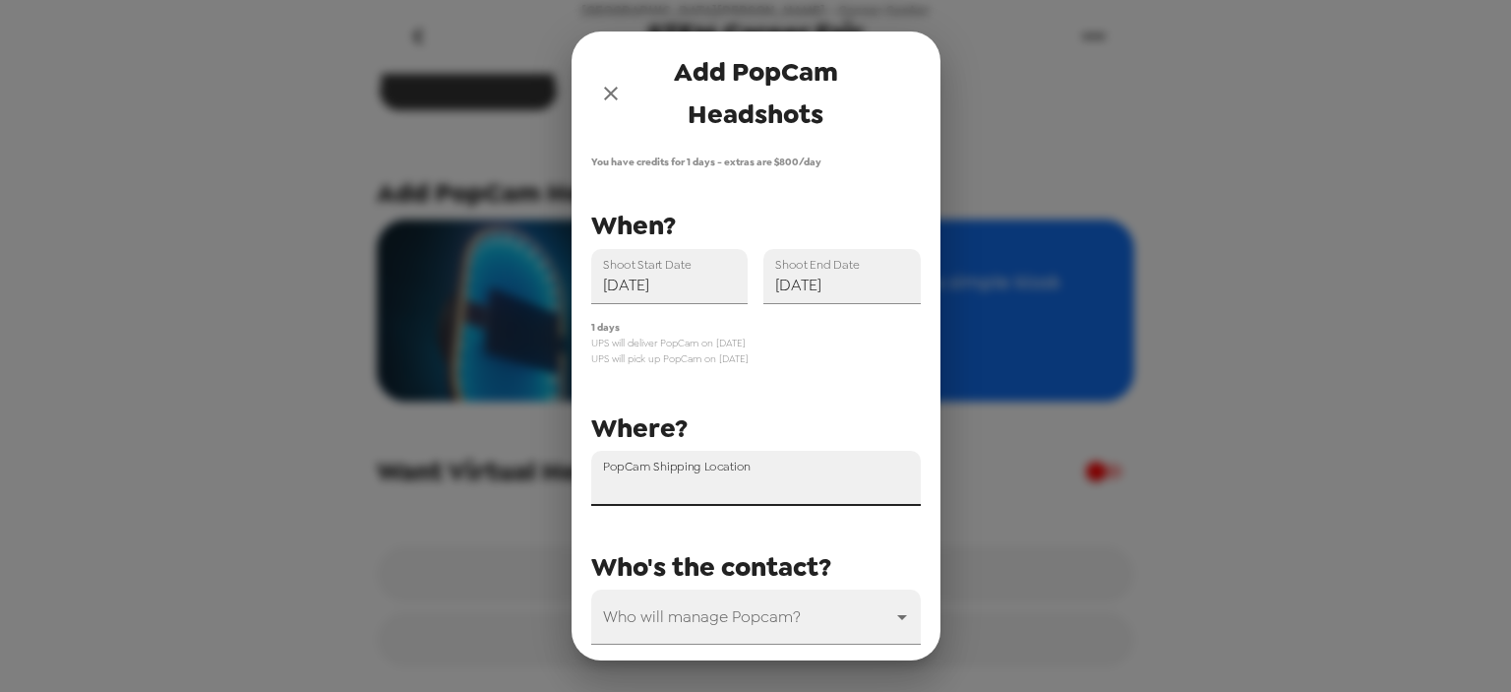
click at [801, 477] on input "PopCam Shipping Location" at bounding box center [756, 478] width 330 height 55
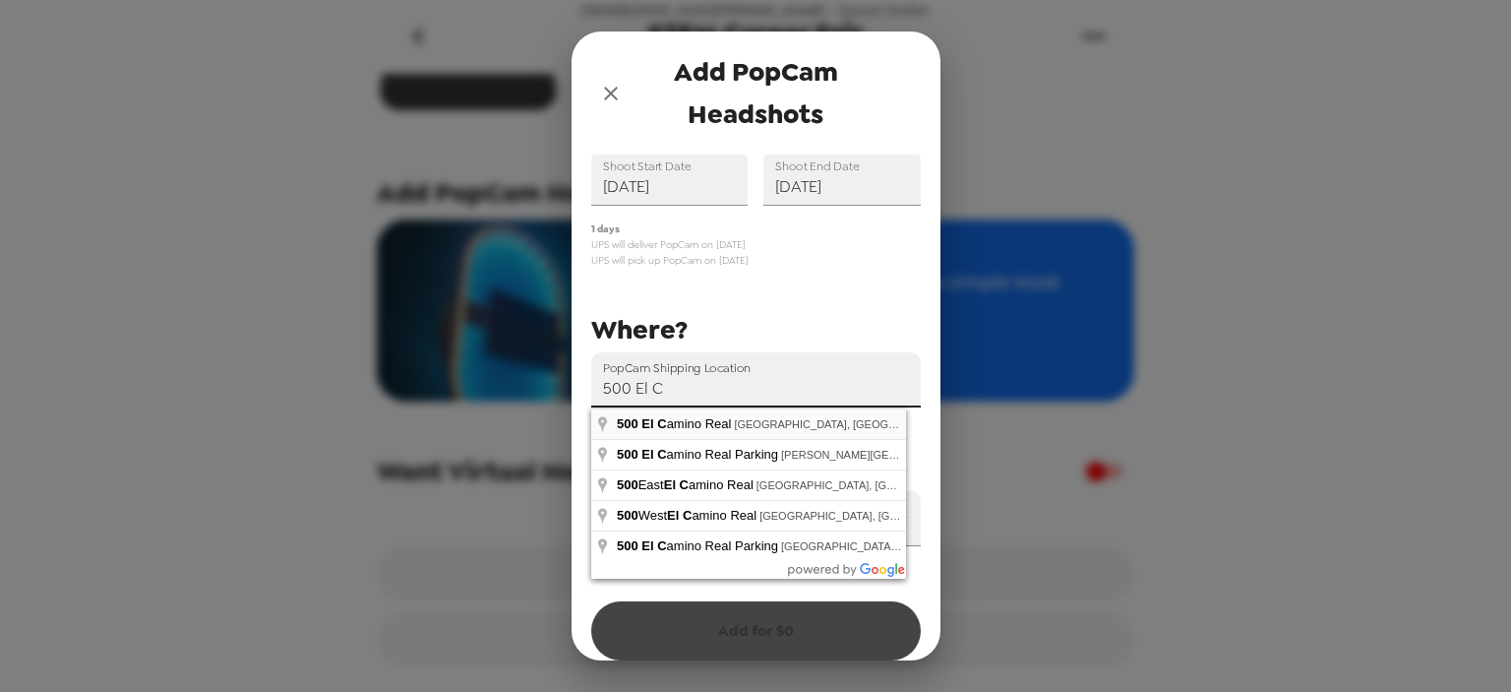
type input "[STREET_ADDRESS]"
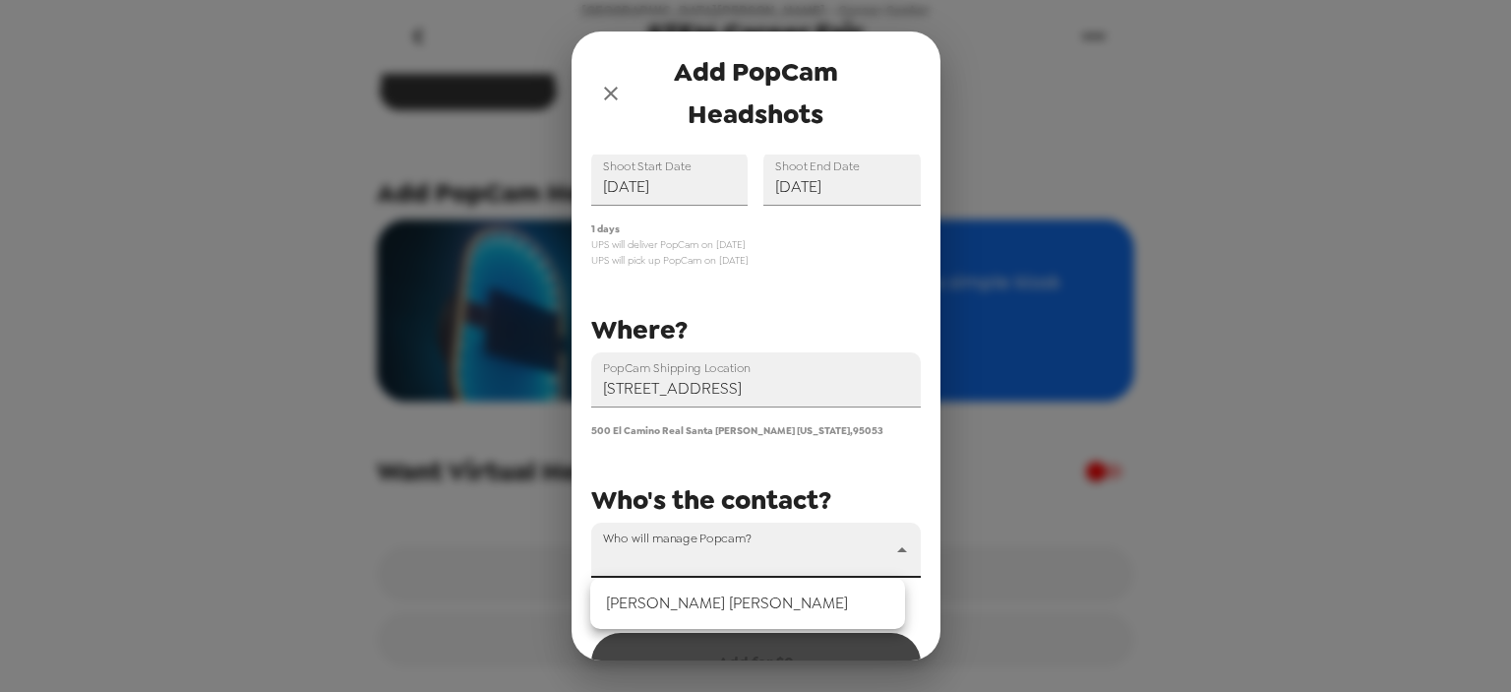
click at [759, 544] on body "[GEOGRAPHIC_DATA][PERSON_NAME] - Career Center STEM Career Fair [DATE] • 0 phot…" at bounding box center [755, 346] width 1511 height 692
click at [689, 615] on li "[PERSON_NAME]" at bounding box center [747, 602] width 315 height 35
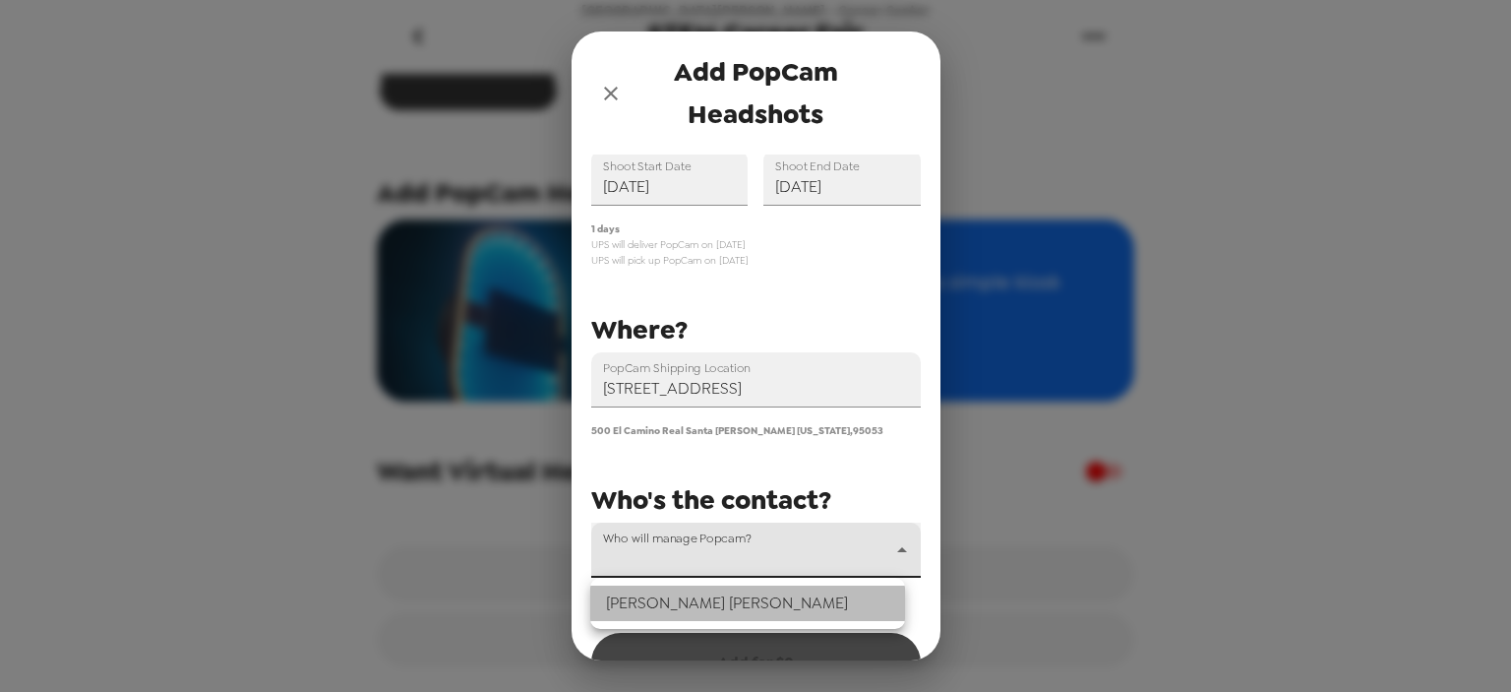
type input "71573"
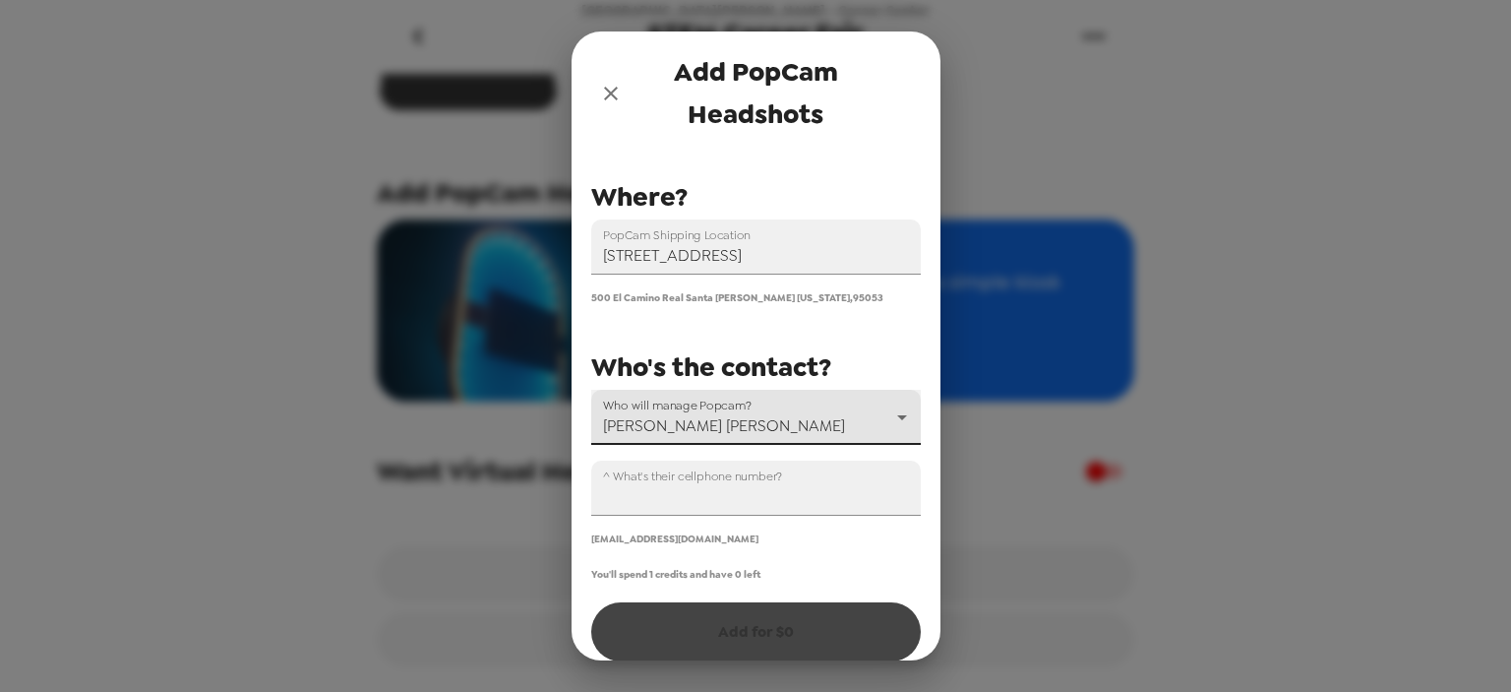
scroll to position [252, 0]
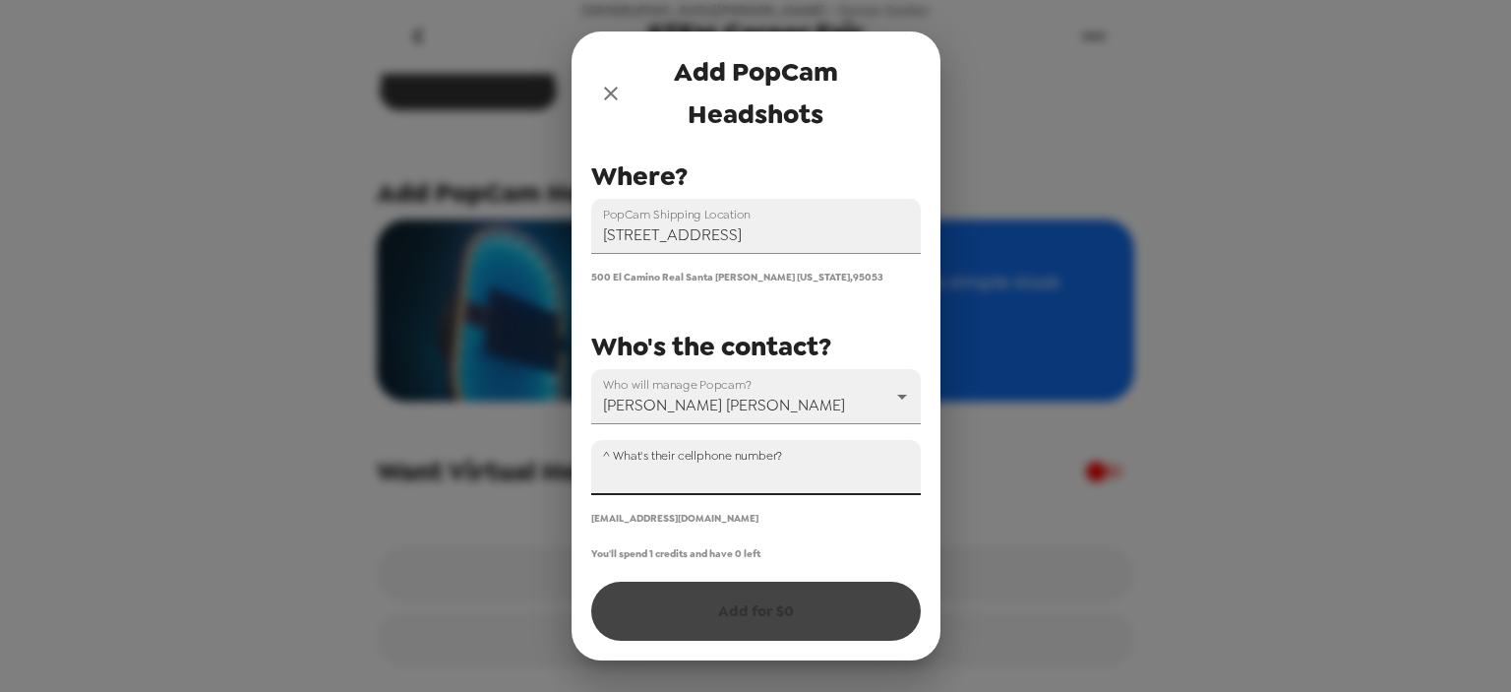
click at [626, 474] on input "^ What's their cellphone number?" at bounding box center [756, 467] width 330 height 55
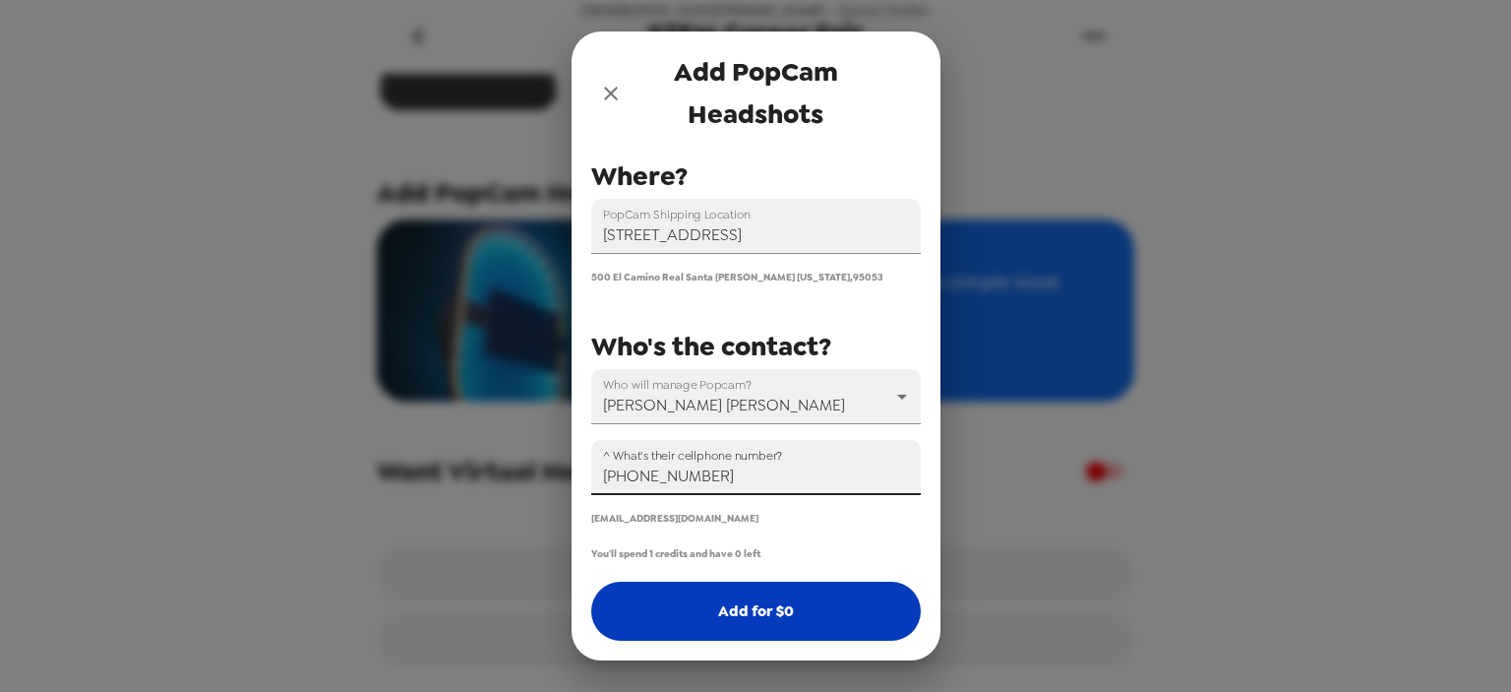
type input "[PHONE_NUMBER]"
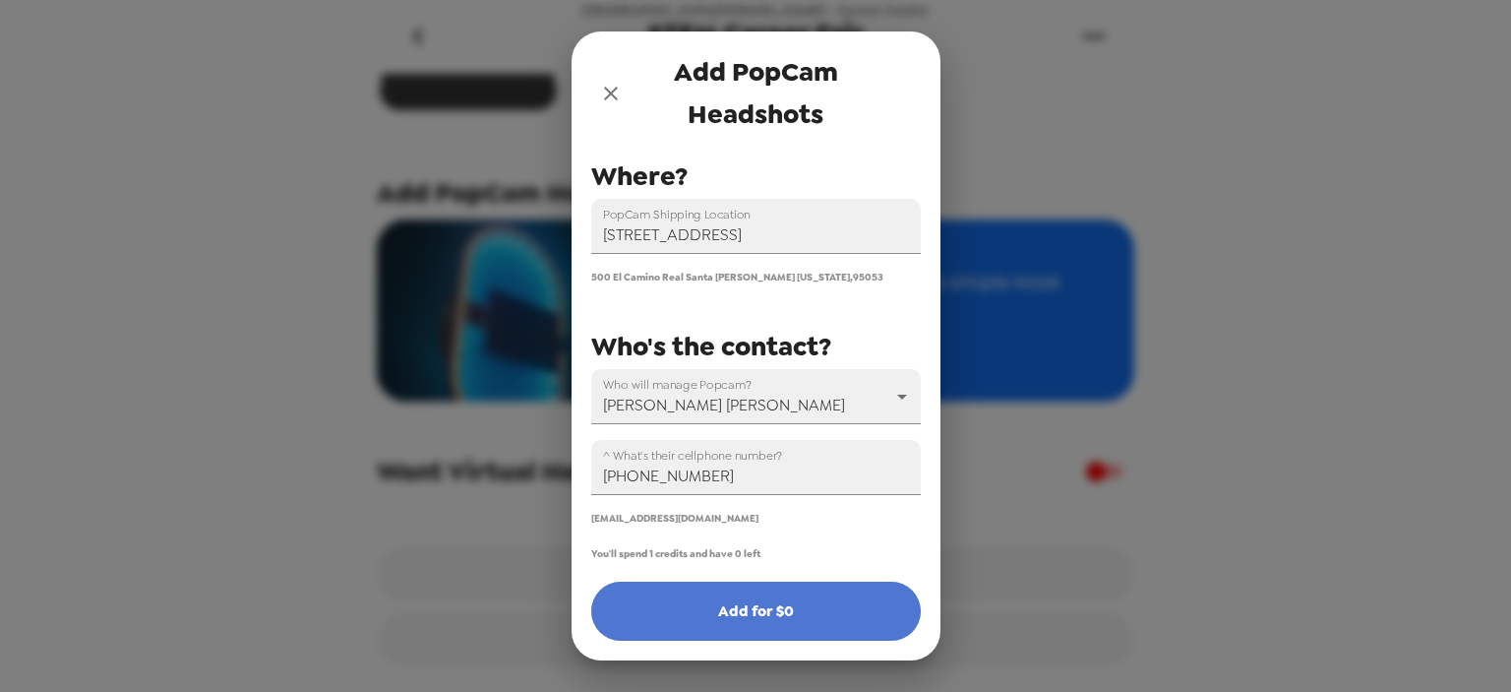
click at [771, 618] on button "Add for $ 0" at bounding box center [756, 610] width 330 height 59
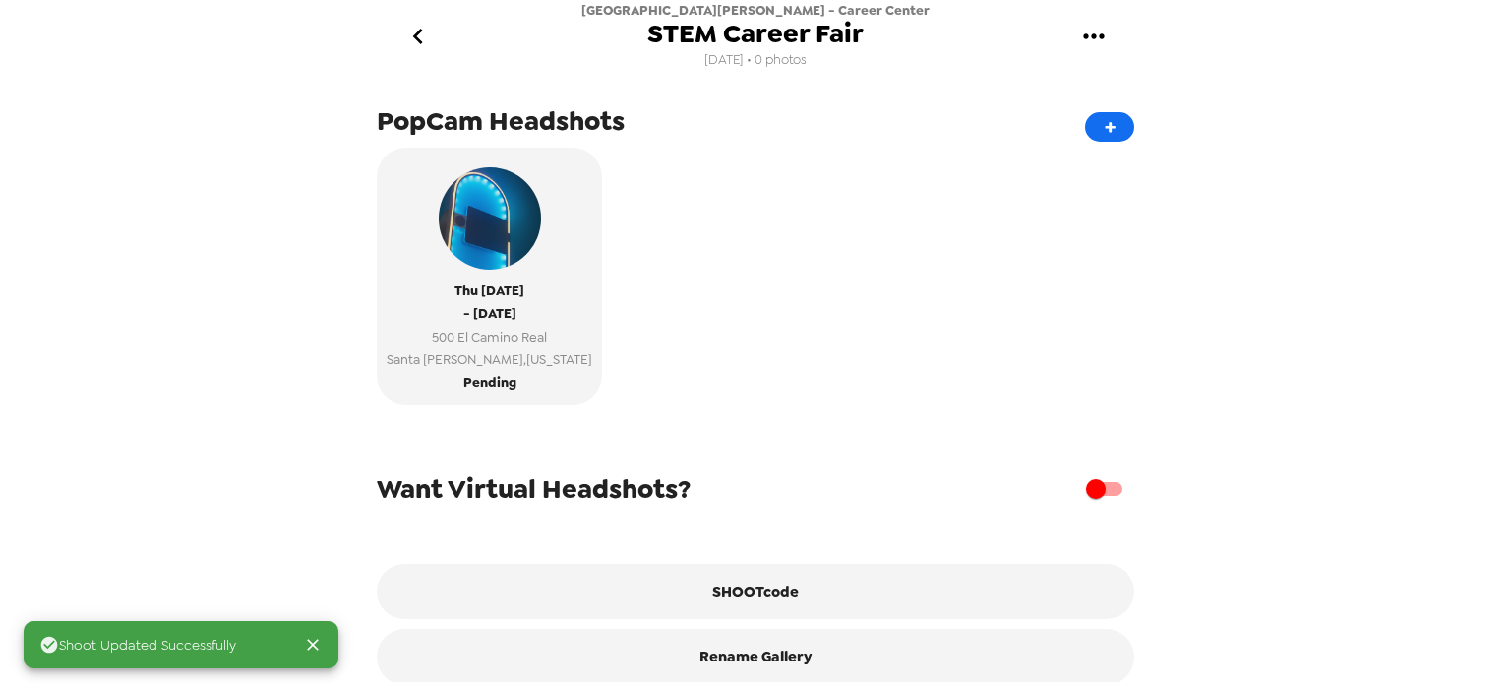
scroll to position [412, 0]
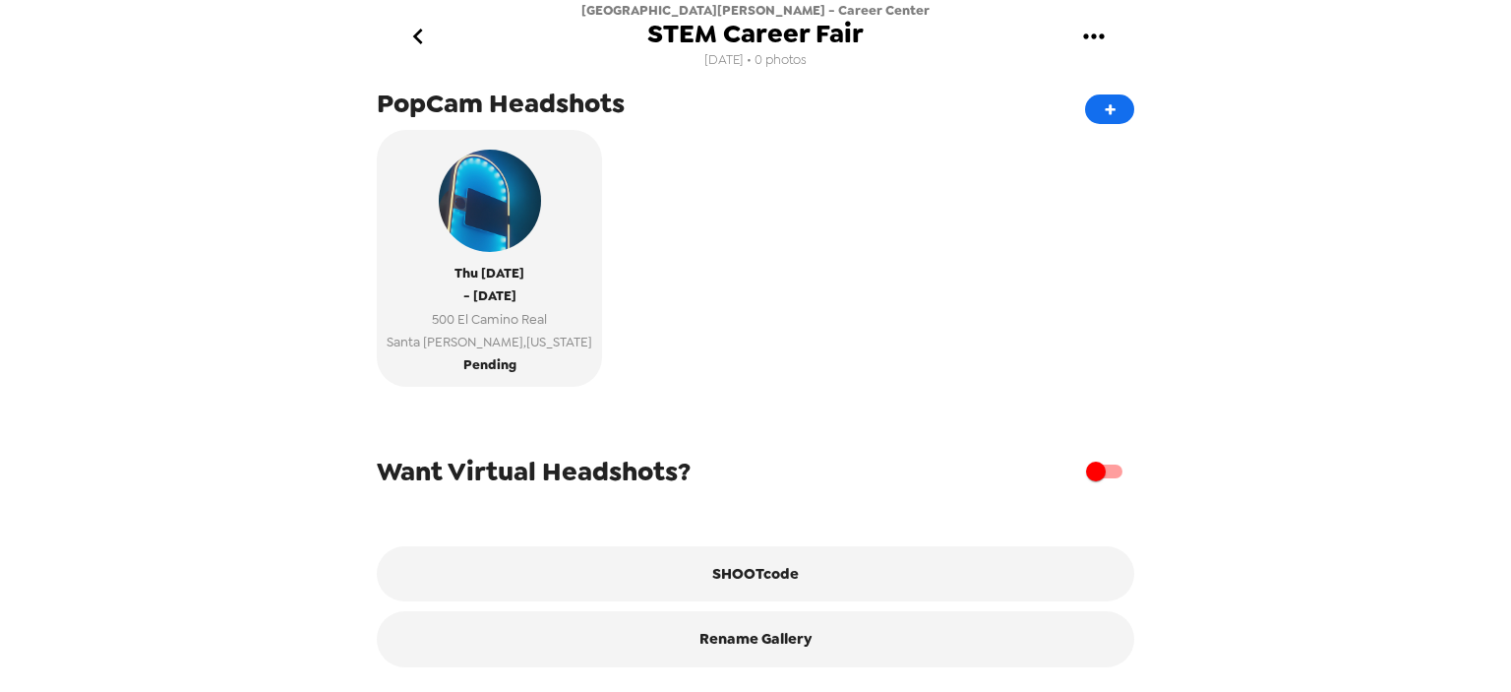
click at [1090, 475] on input "checkbox" at bounding box center [1096, 471] width 112 height 37
checkbox input "true"
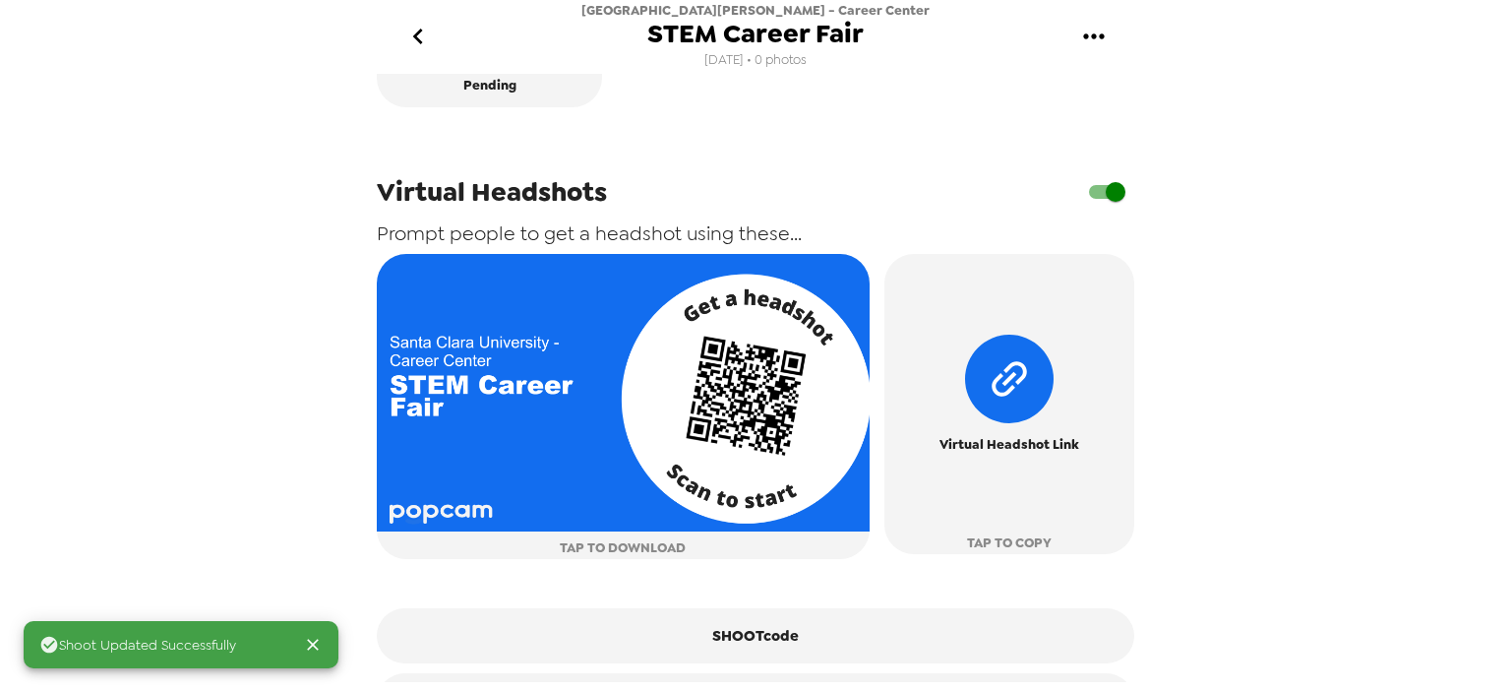
scroll to position [707, 0]
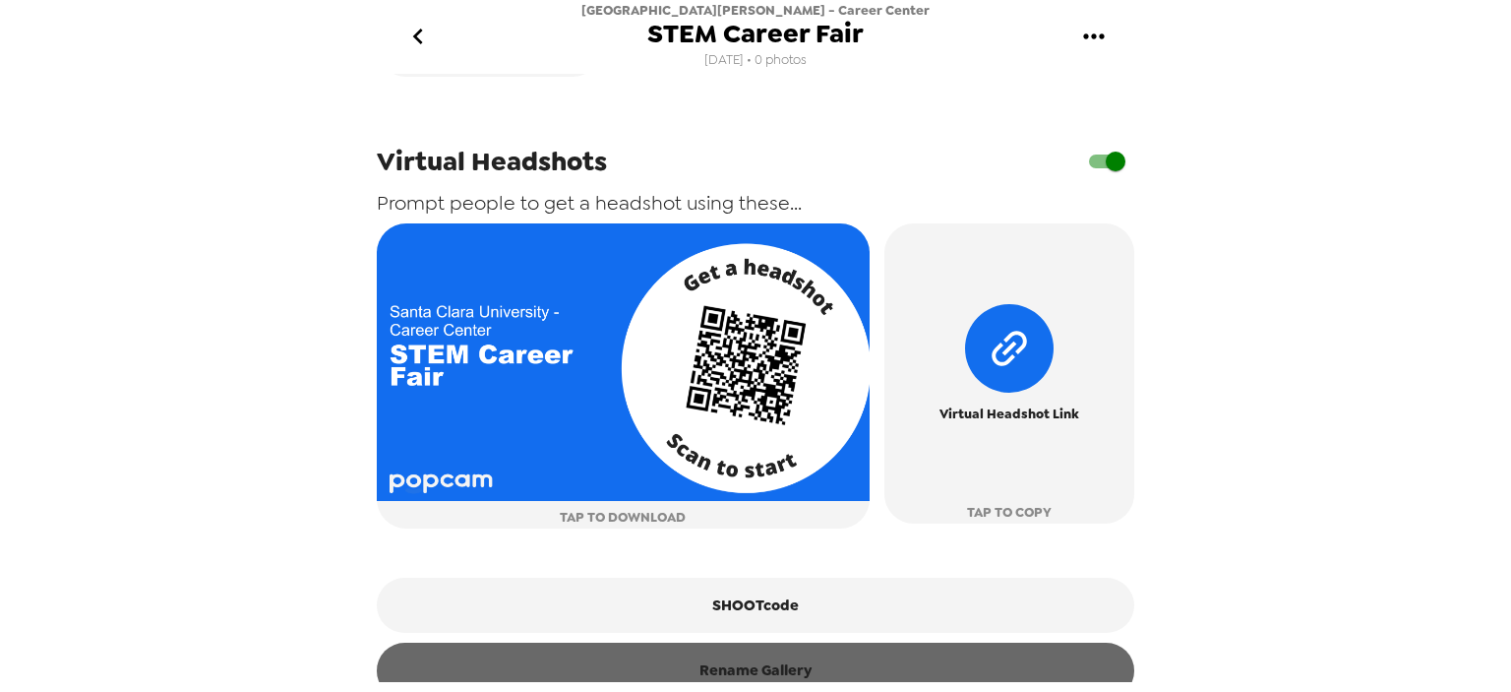
click at [808, 678] on button "Rename Gallery" at bounding box center [755, 669] width 757 height 55
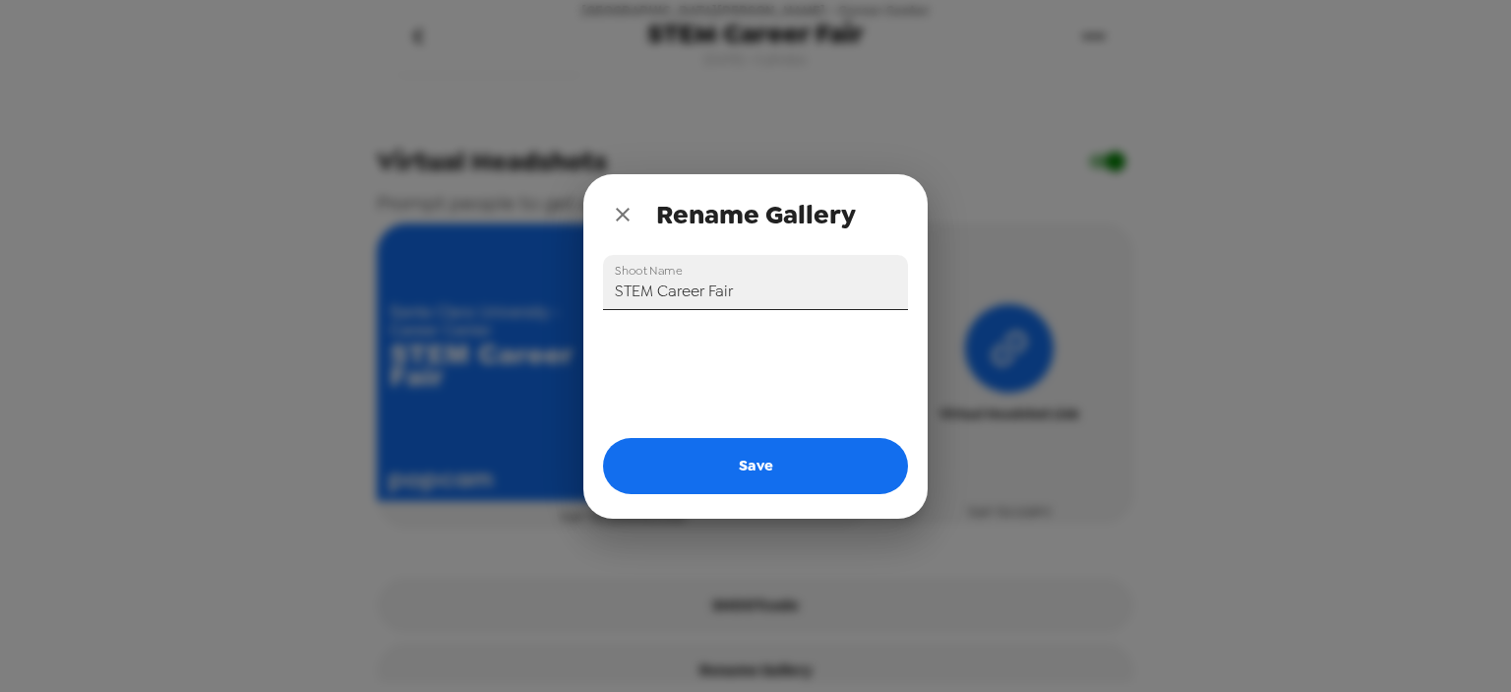
click at [613, 293] on input "STEM Career Fair" at bounding box center [755, 282] width 305 height 55
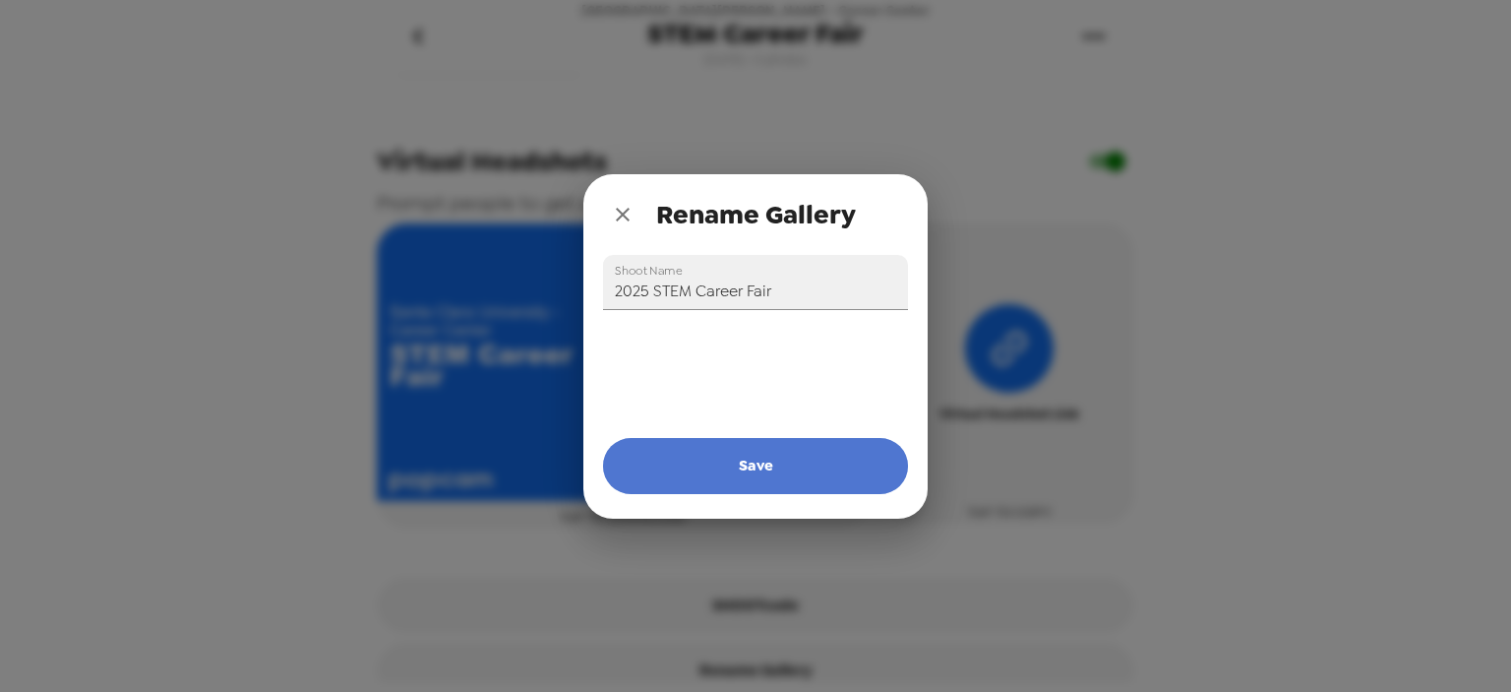
click at [779, 471] on button "Save" at bounding box center [755, 465] width 305 height 55
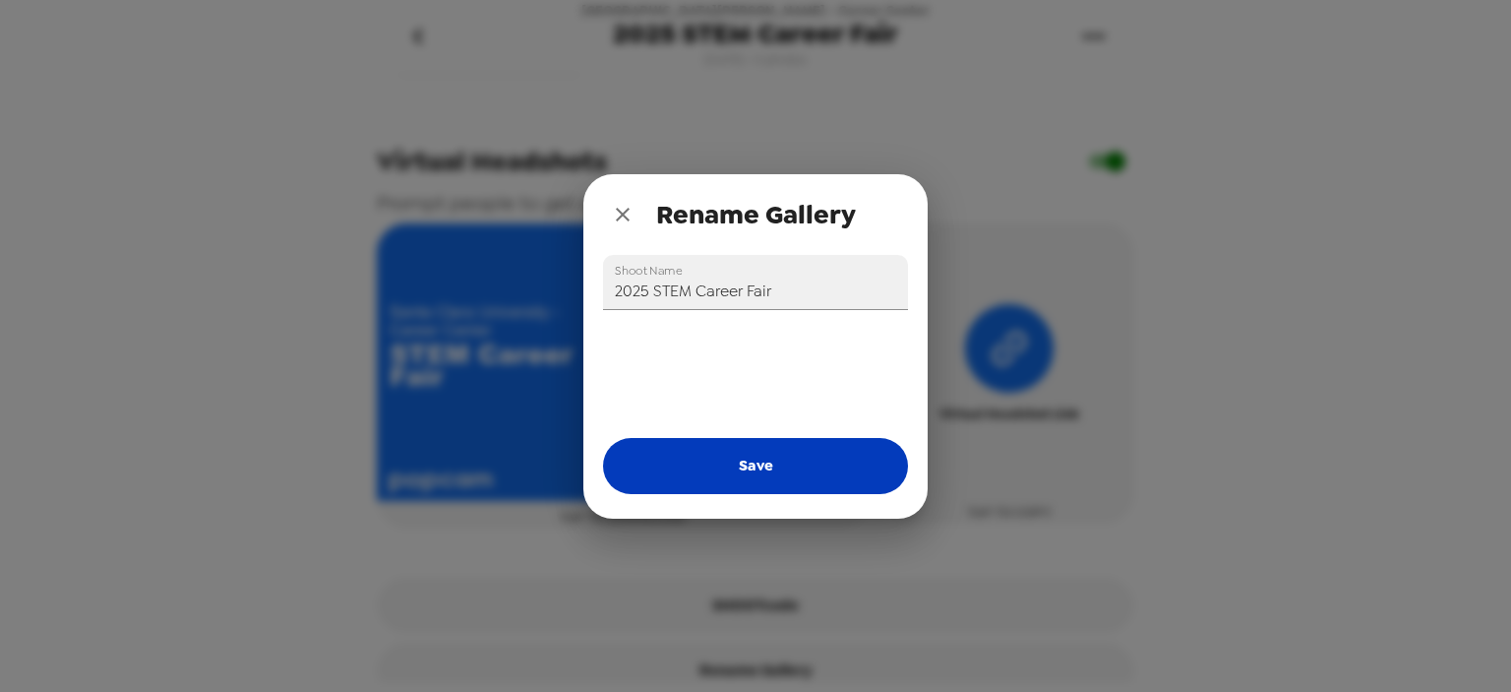
type input "STEM Career Fair"
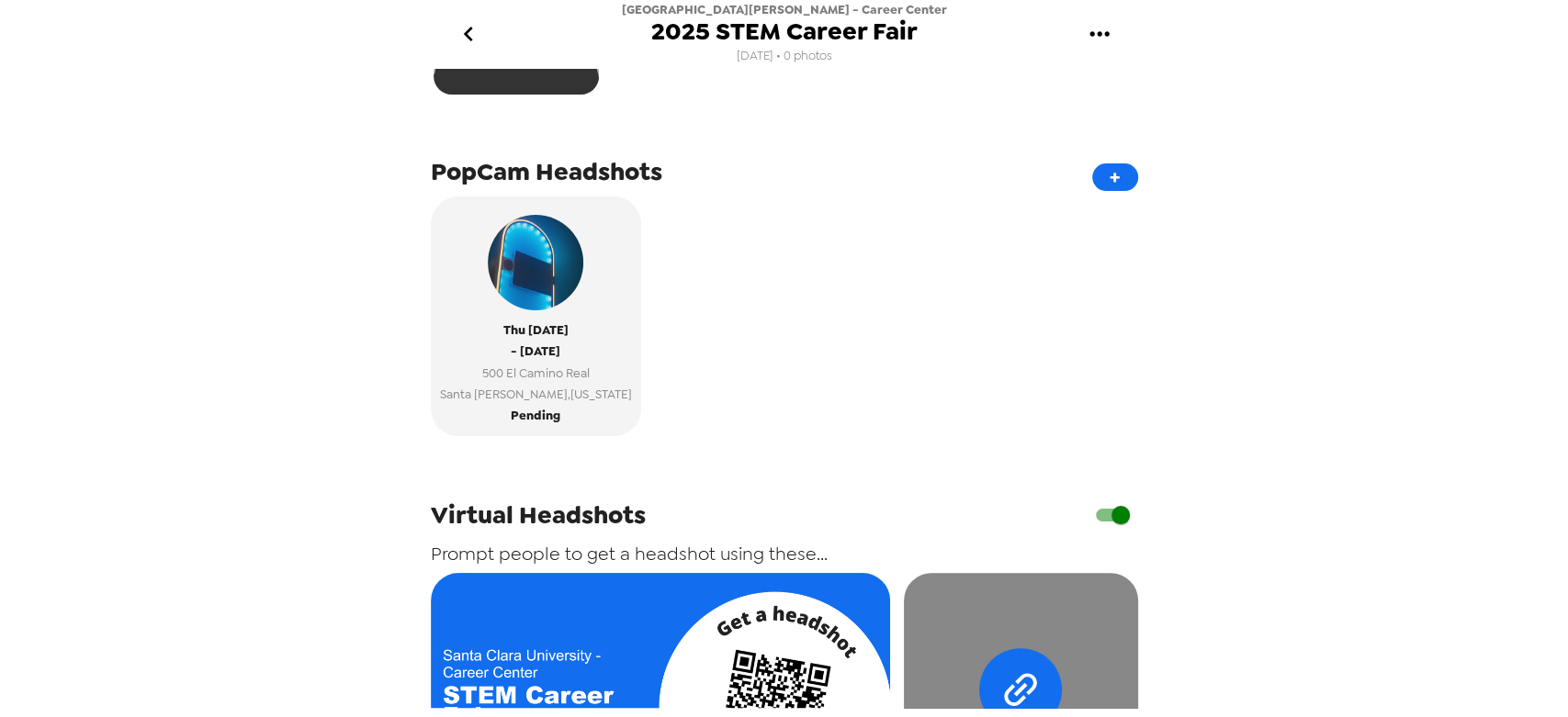
scroll to position [306, 0]
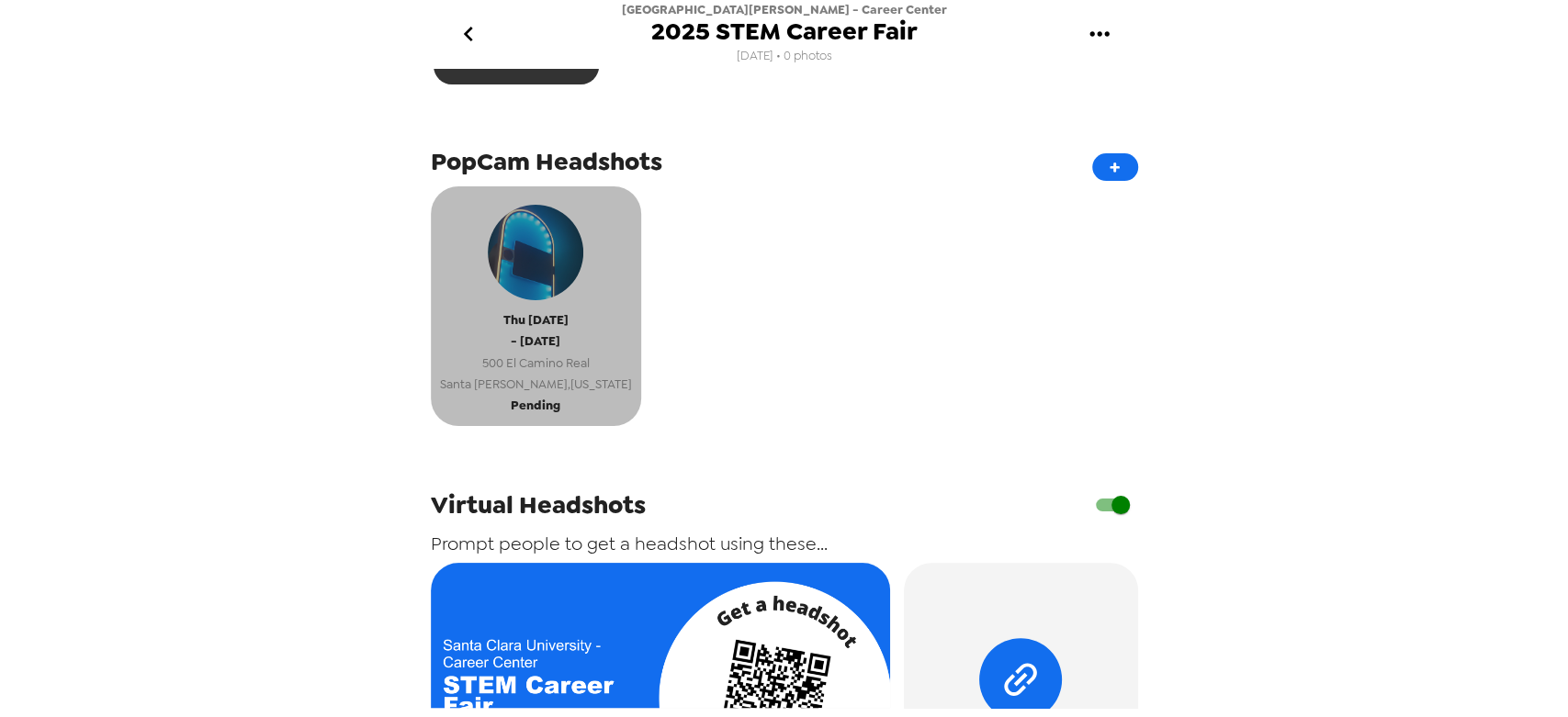
click at [540, 373] on span "[GEOGRAPHIC_DATA] , [US_STATE]" at bounding box center [536, 384] width 192 height 21
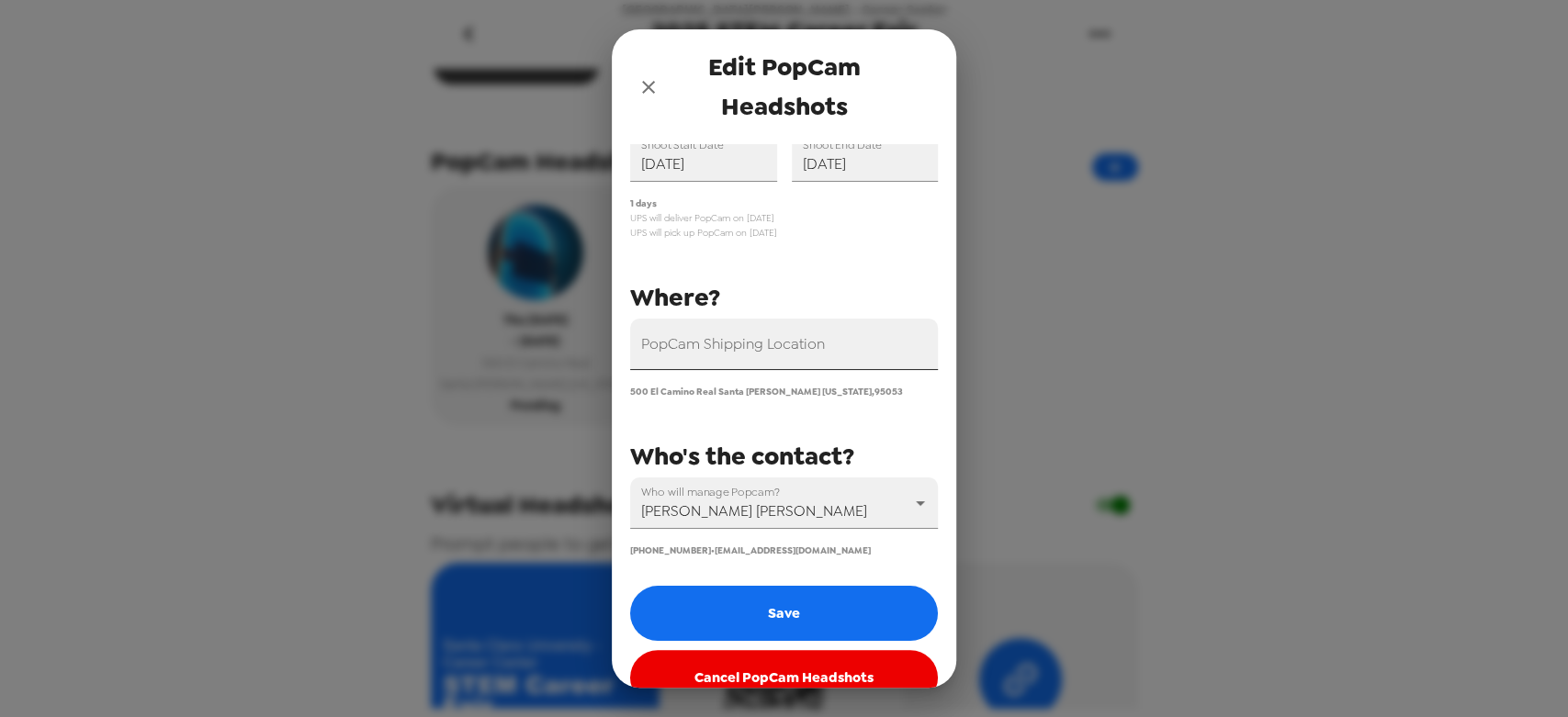
scroll to position [125, 0]
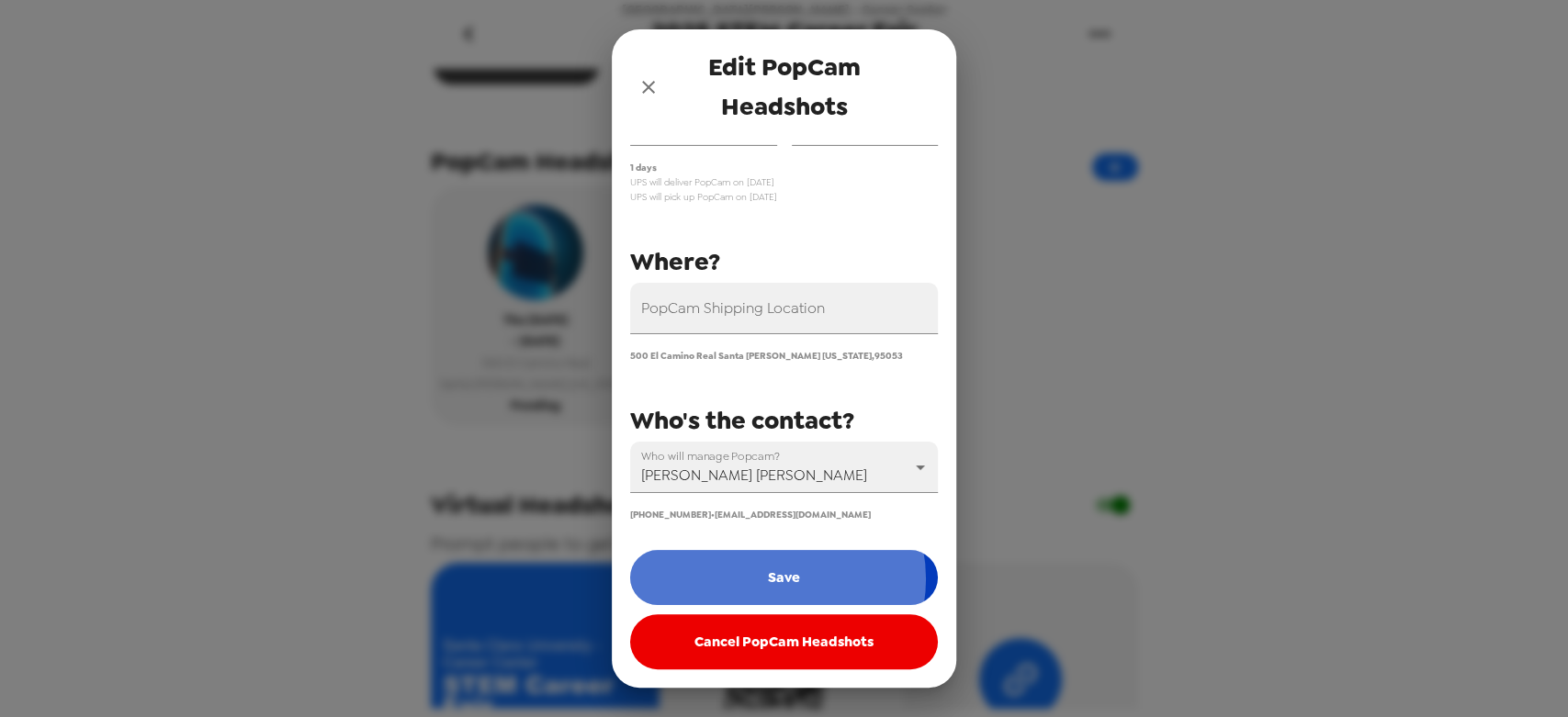
click at [776, 579] on button "Save" at bounding box center [784, 577] width 308 height 55
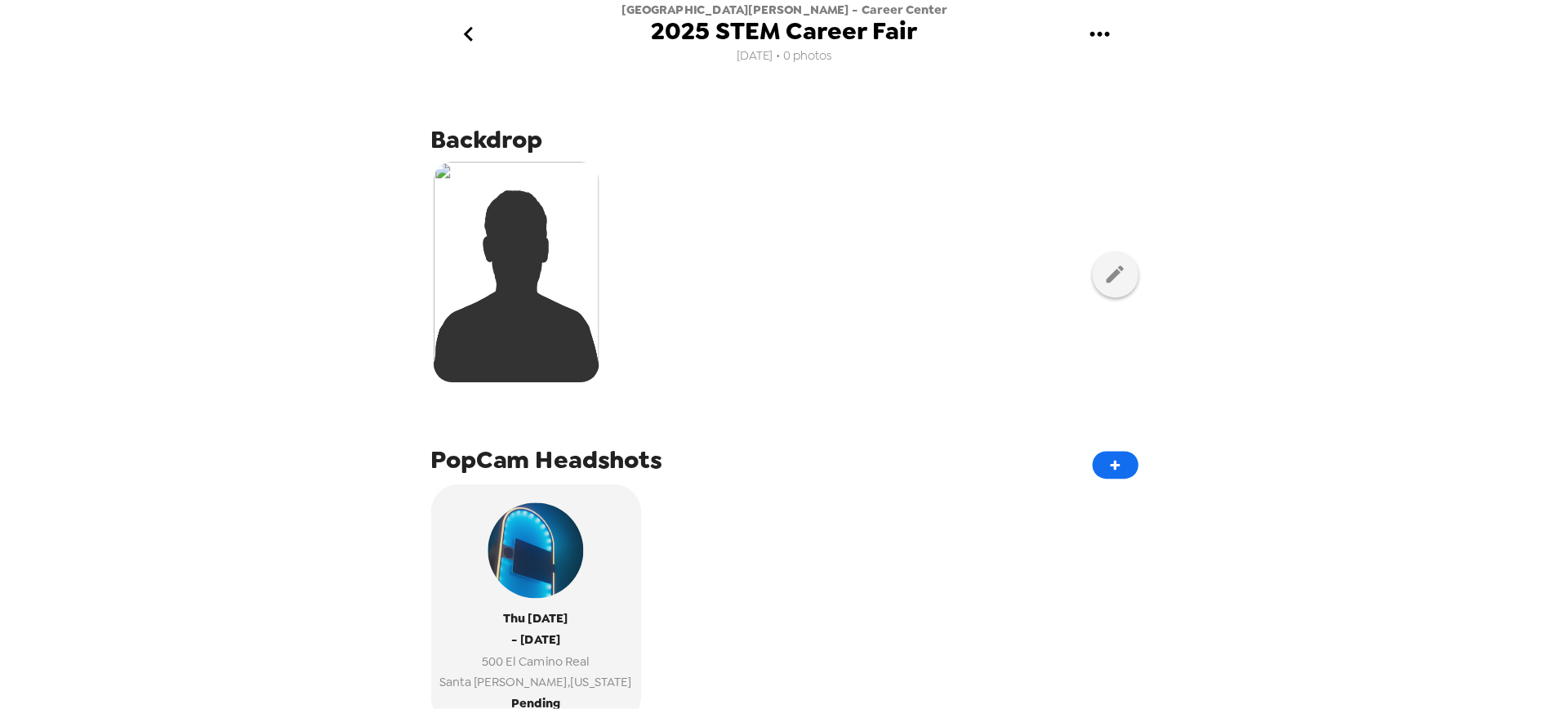
scroll to position [0, 0]
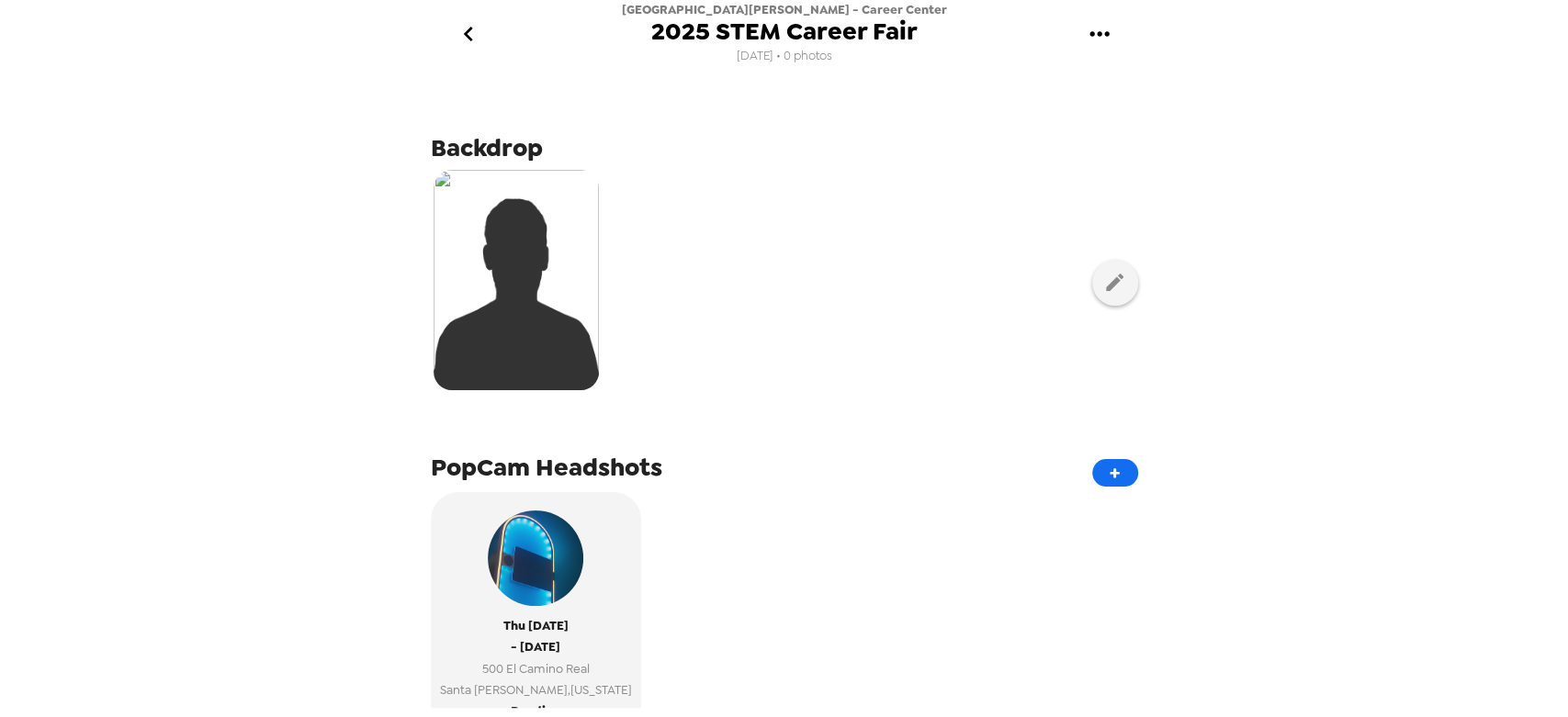
click at [1109, 38] on icon "gallery menu" at bounding box center [1099, 34] width 29 height 29
click at [223, 326] on div at bounding box center [784, 358] width 1568 height 717
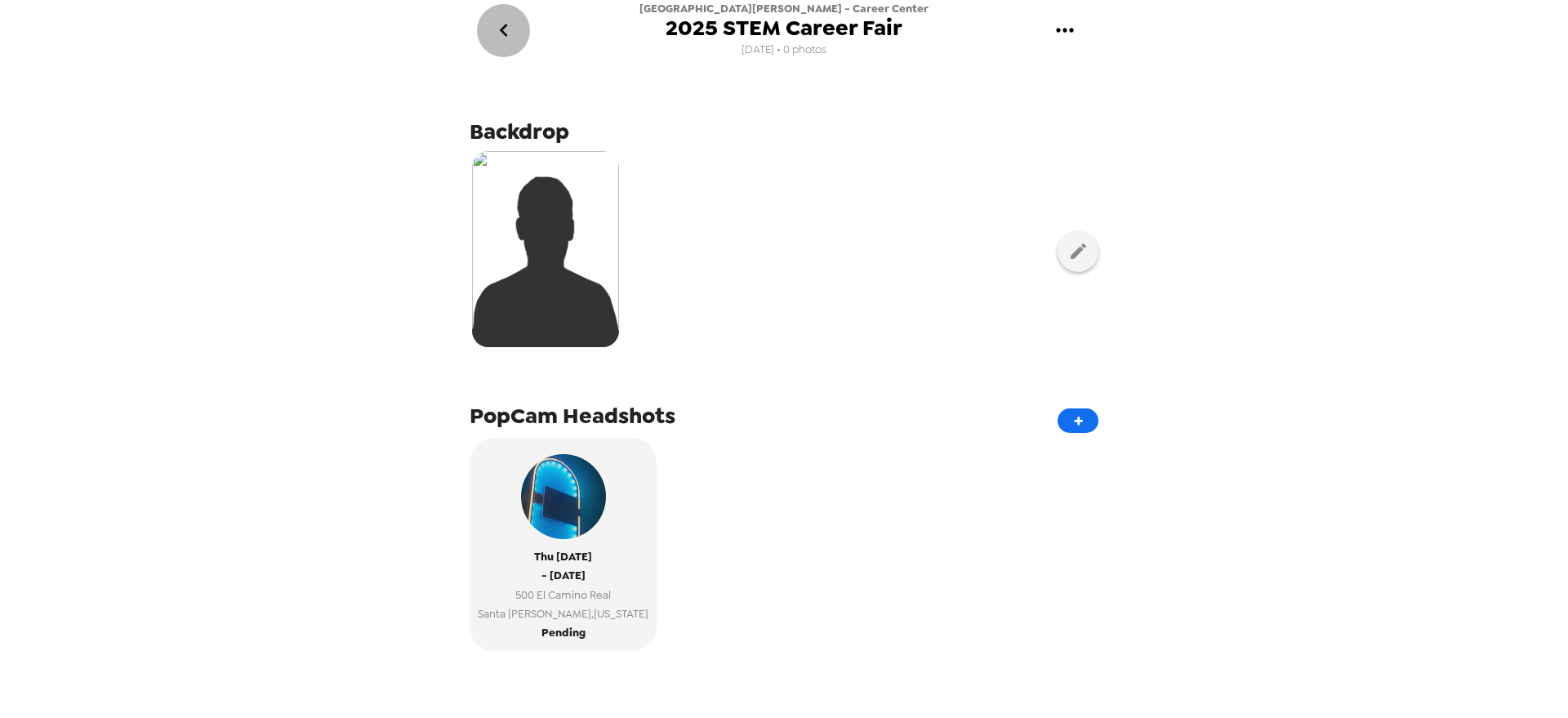
click at [510, 26] on icon "go back" at bounding box center [503, 30] width 26 height 26
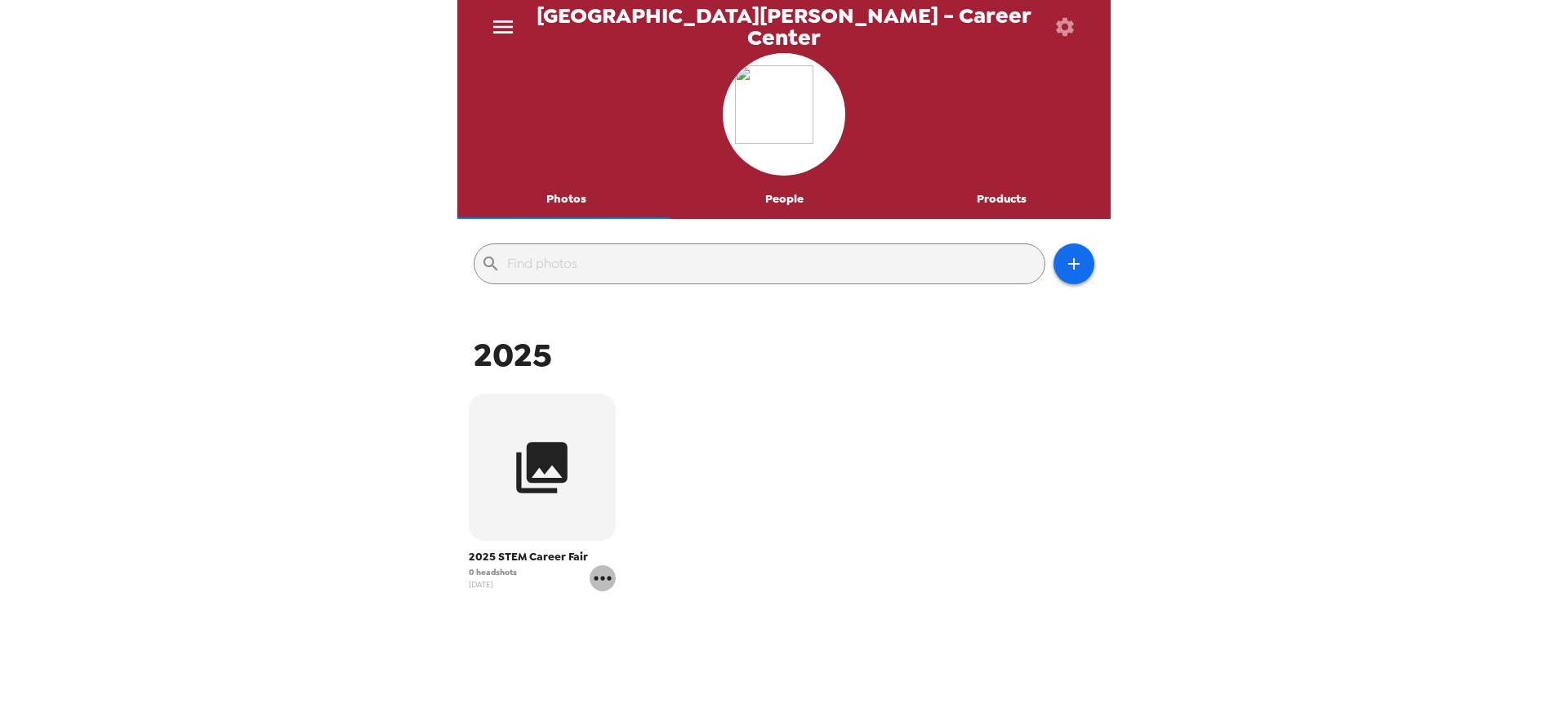
click at [605, 574] on icon "gallery menu" at bounding box center [602, 578] width 17 height 4
click at [520, 457] on div at bounding box center [784, 359] width 1568 height 718
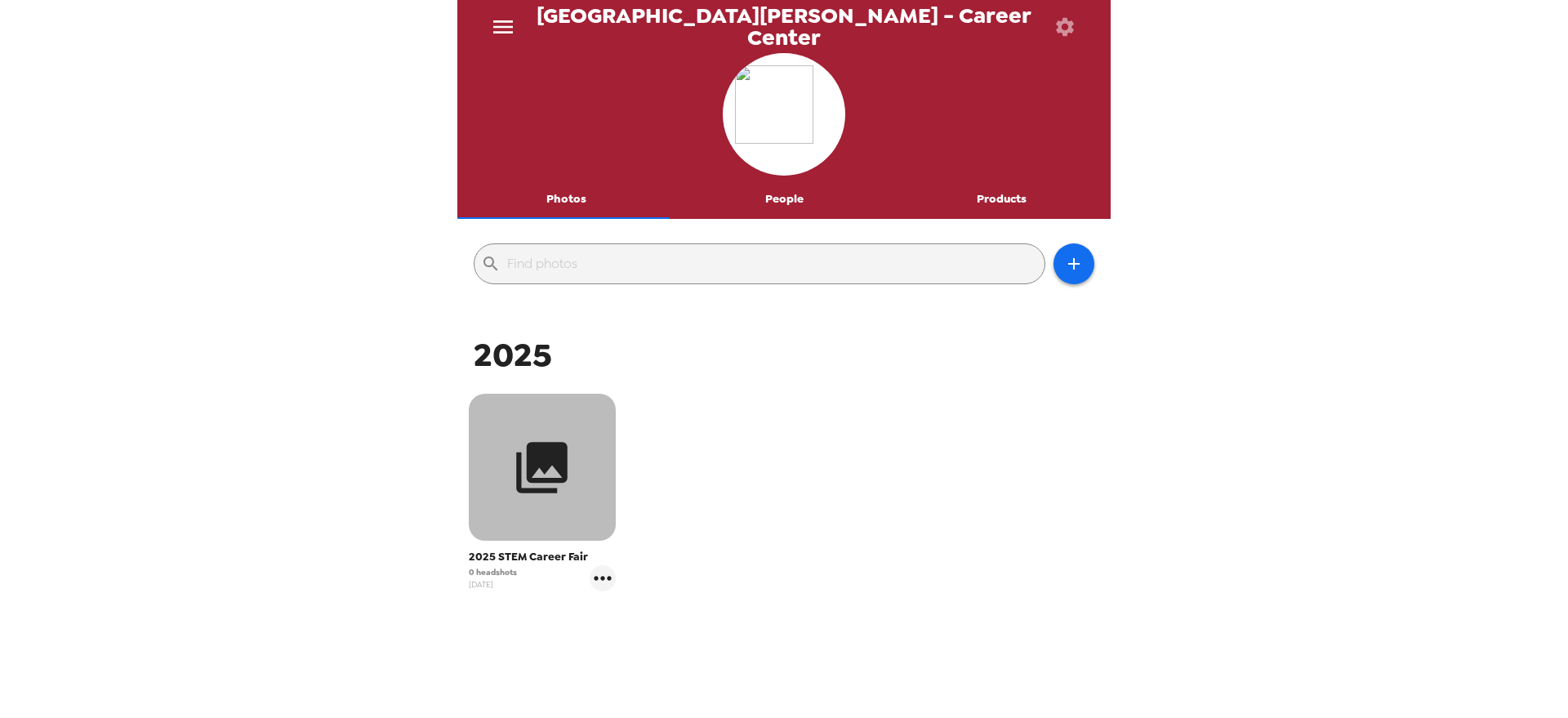
click at [530, 489] on icon "button" at bounding box center [543, 467] width 51 height 51
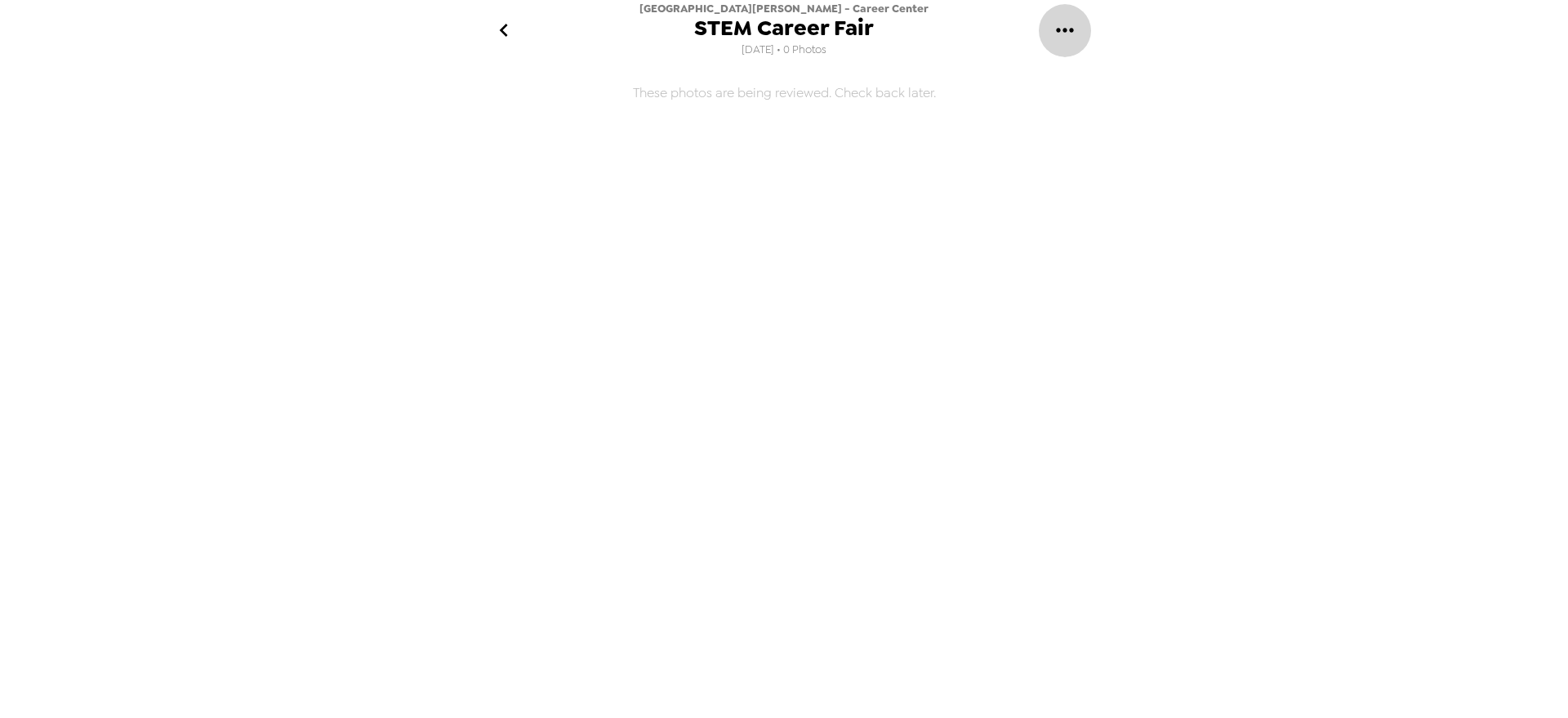
click at [1067, 28] on icon "gallery menu" at bounding box center [1064, 30] width 26 height 26
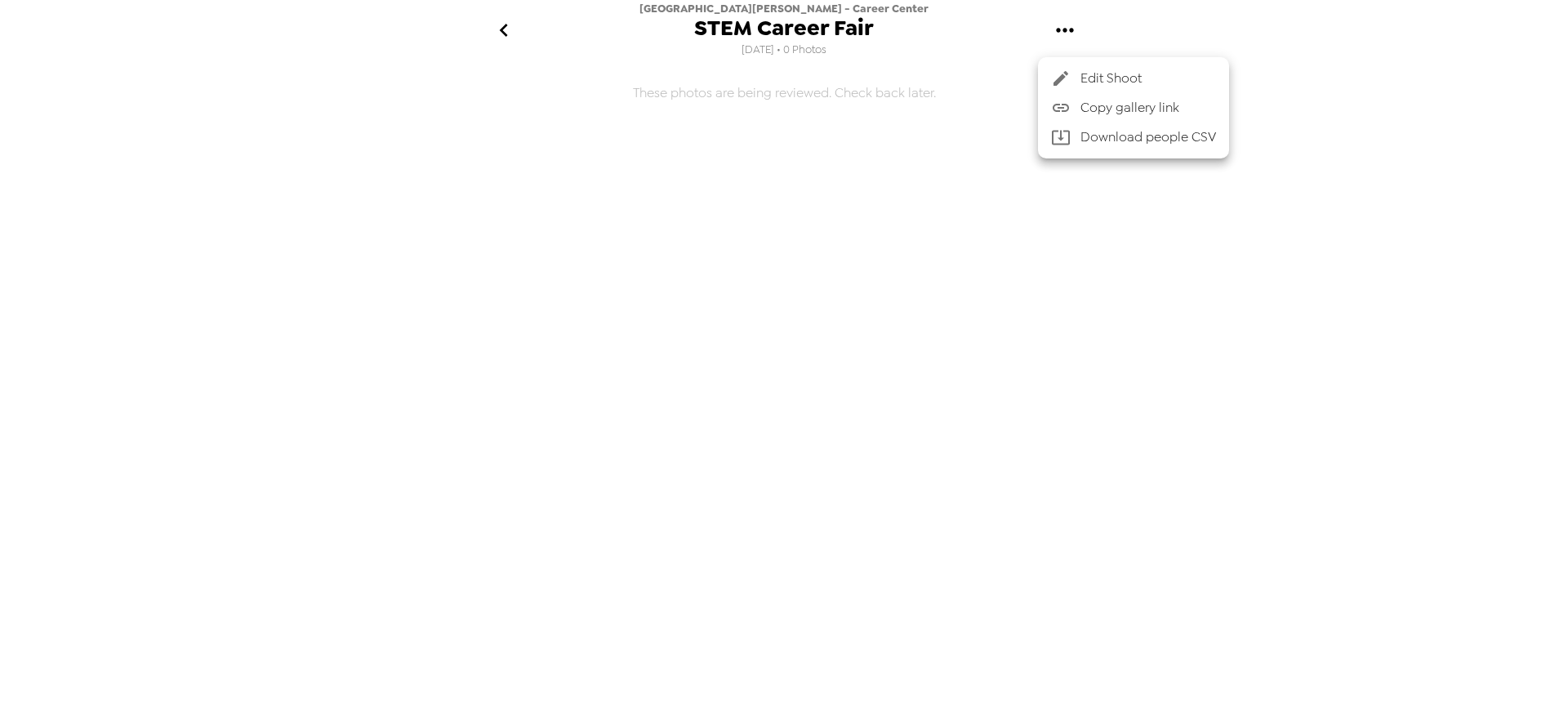
click at [498, 29] on div at bounding box center [784, 359] width 1568 height 718
click at [498, 29] on icon "go back" at bounding box center [503, 30] width 26 height 26
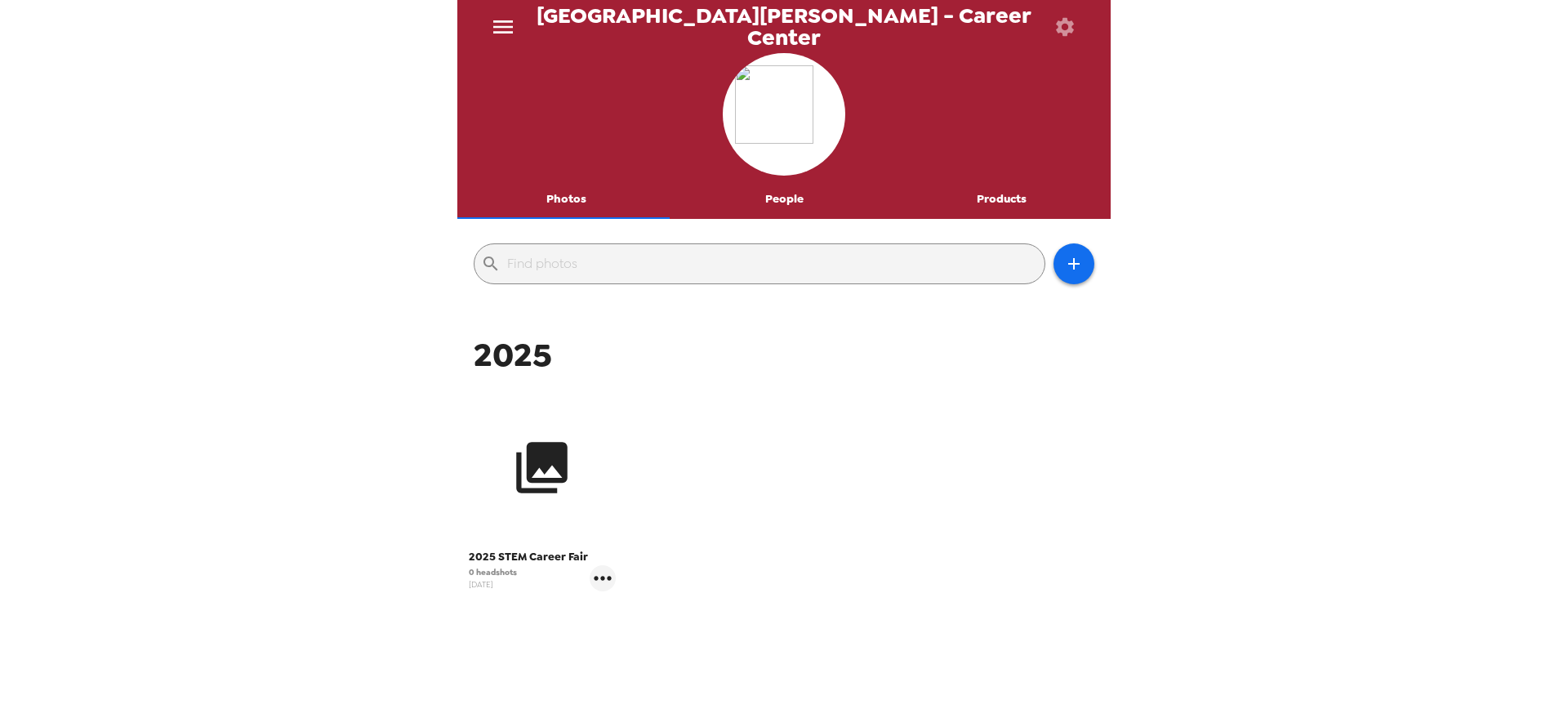
click at [527, 471] on icon "button" at bounding box center [543, 467] width 51 height 51
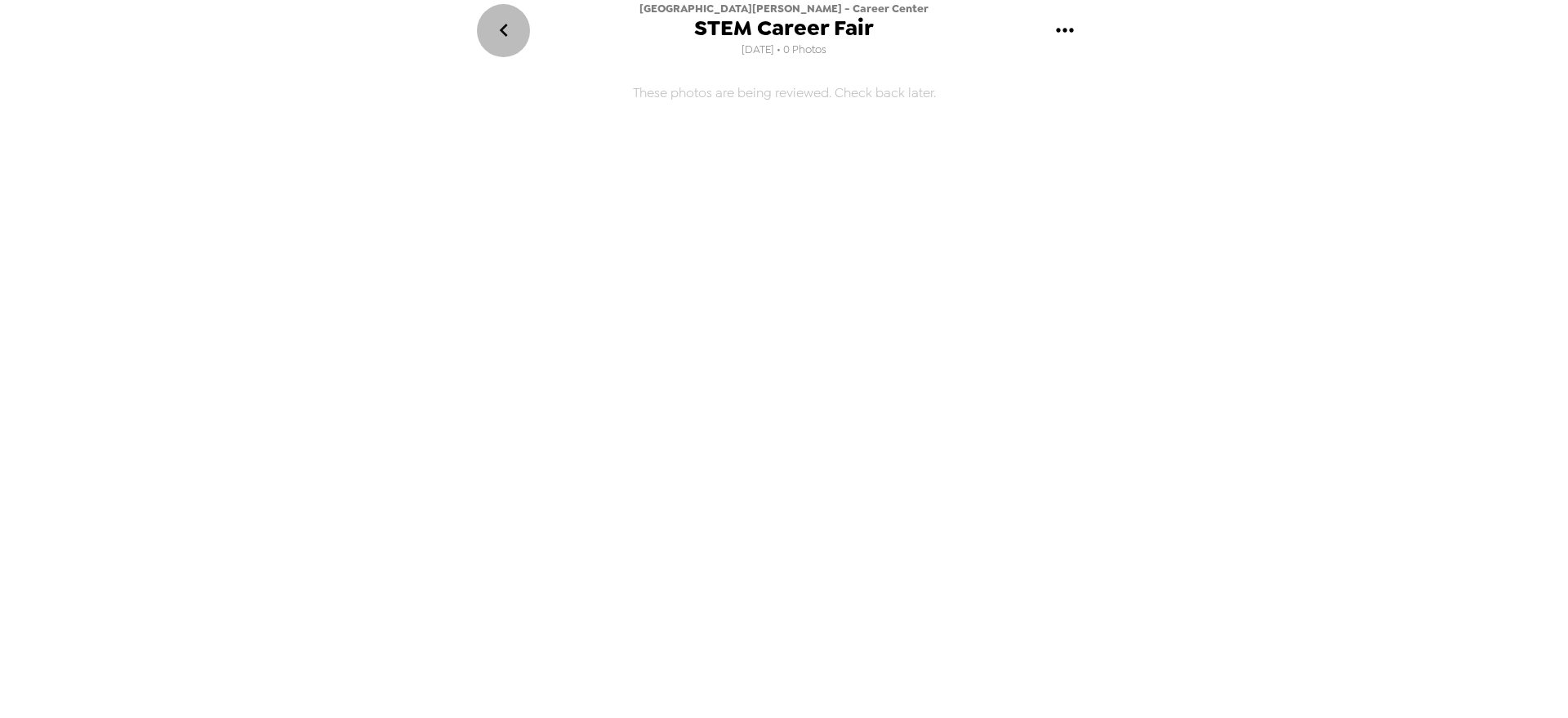
click at [496, 27] on icon "go back" at bounding box center [503, 30] width 26 height 26
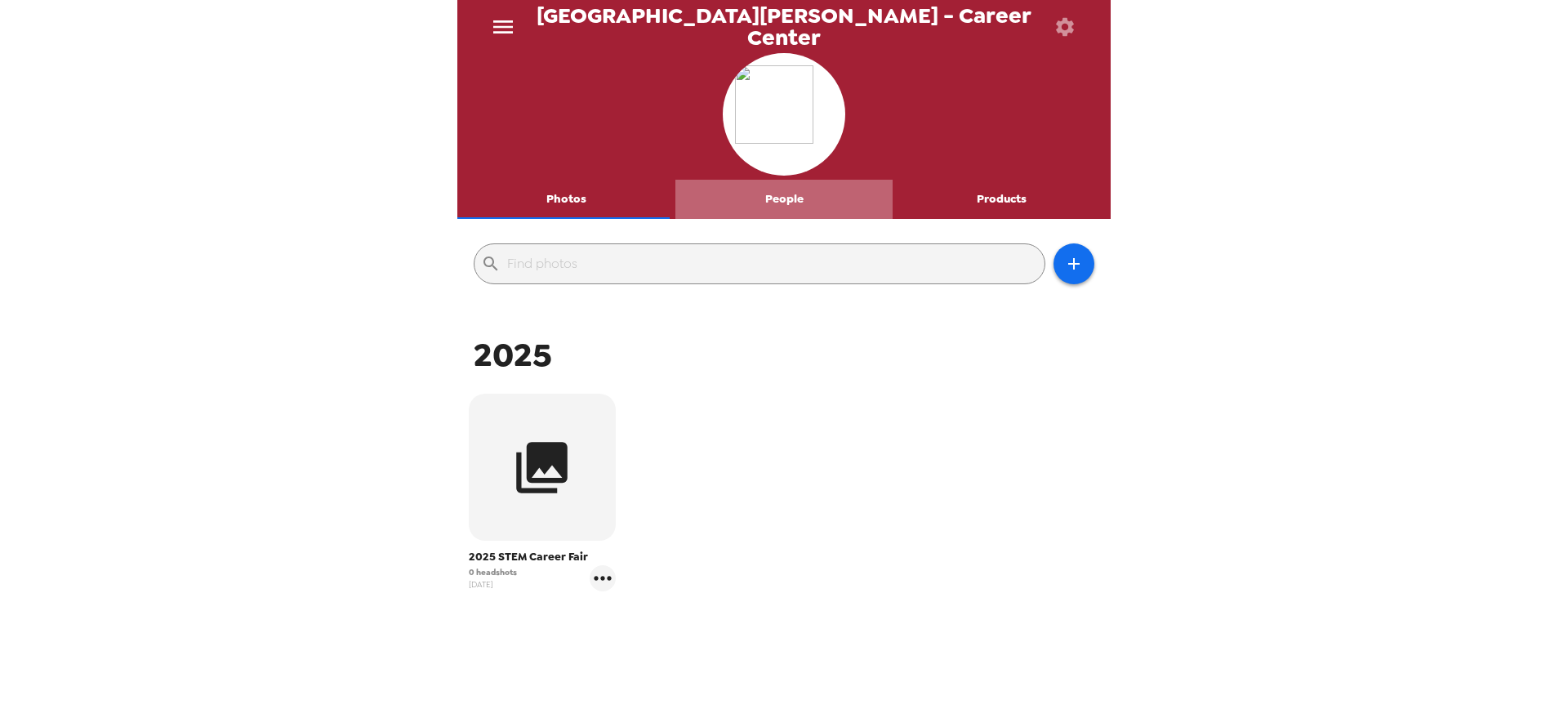
click at [779, 202] on button "People" at bounding box center [784, 198] width 218 height 39
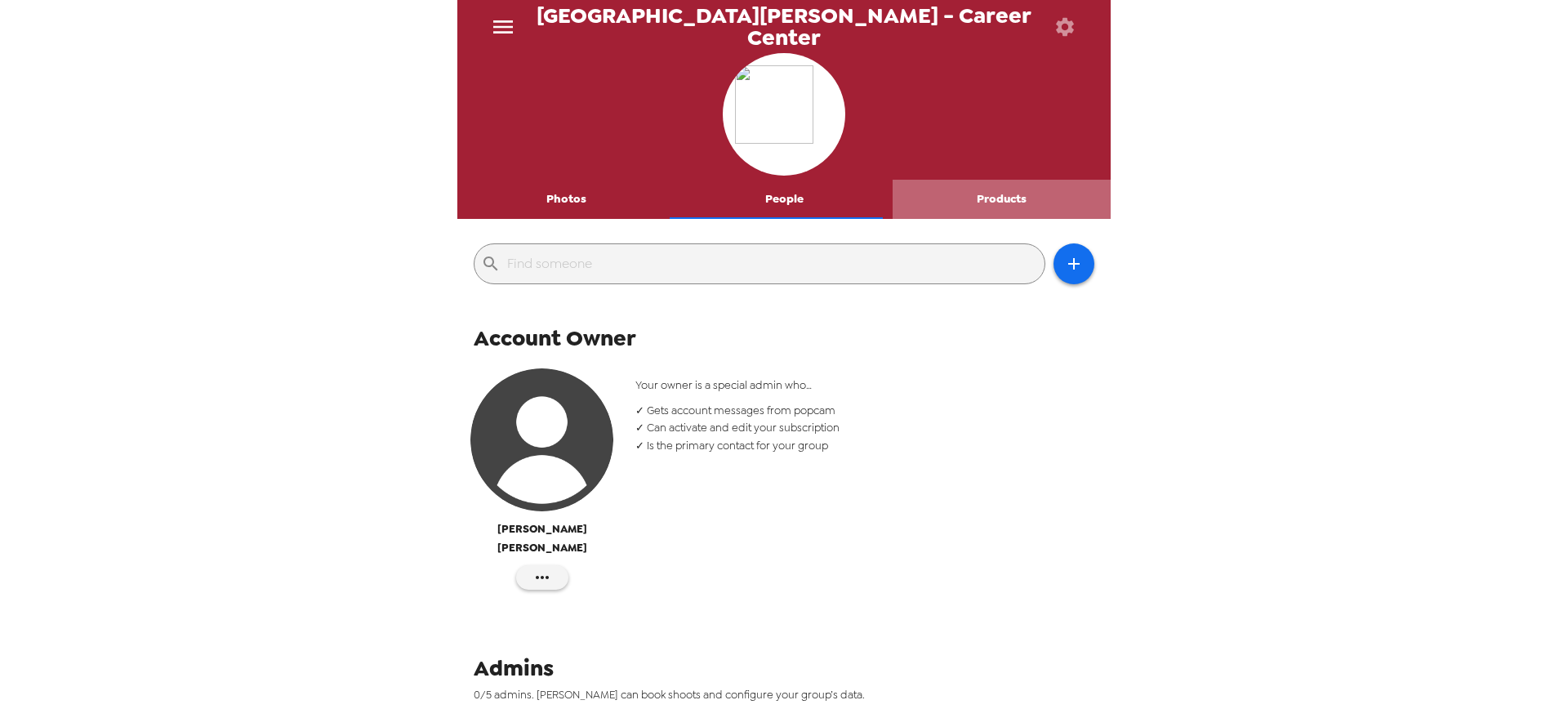
click at [992, 208] on button "Products" at bounding box center [1001, 198] width 218 height 39
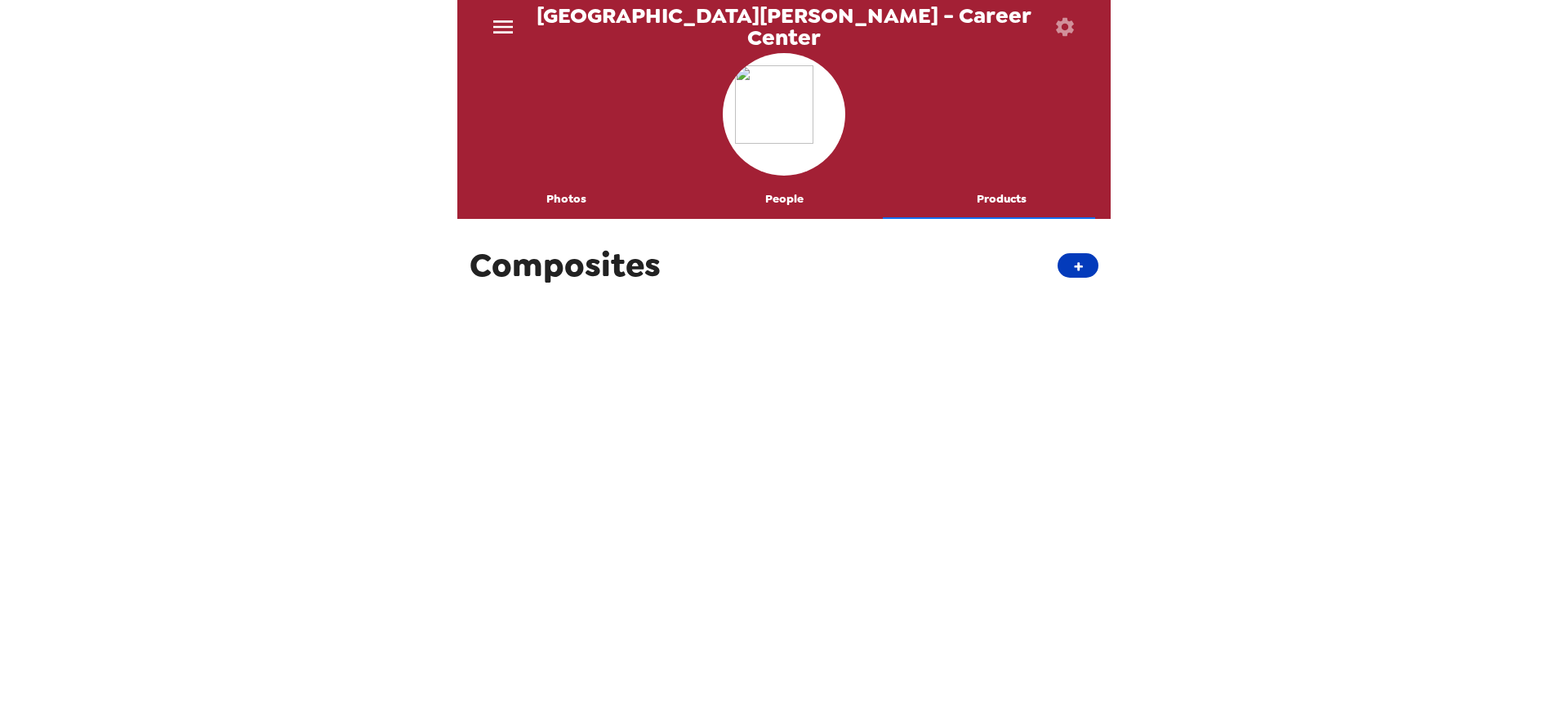
click at [1069, 269] on button "+" at bounding box center [1077, 266] width 41 height 25
